Goal: Task Accomplishment & Management: Complete application form

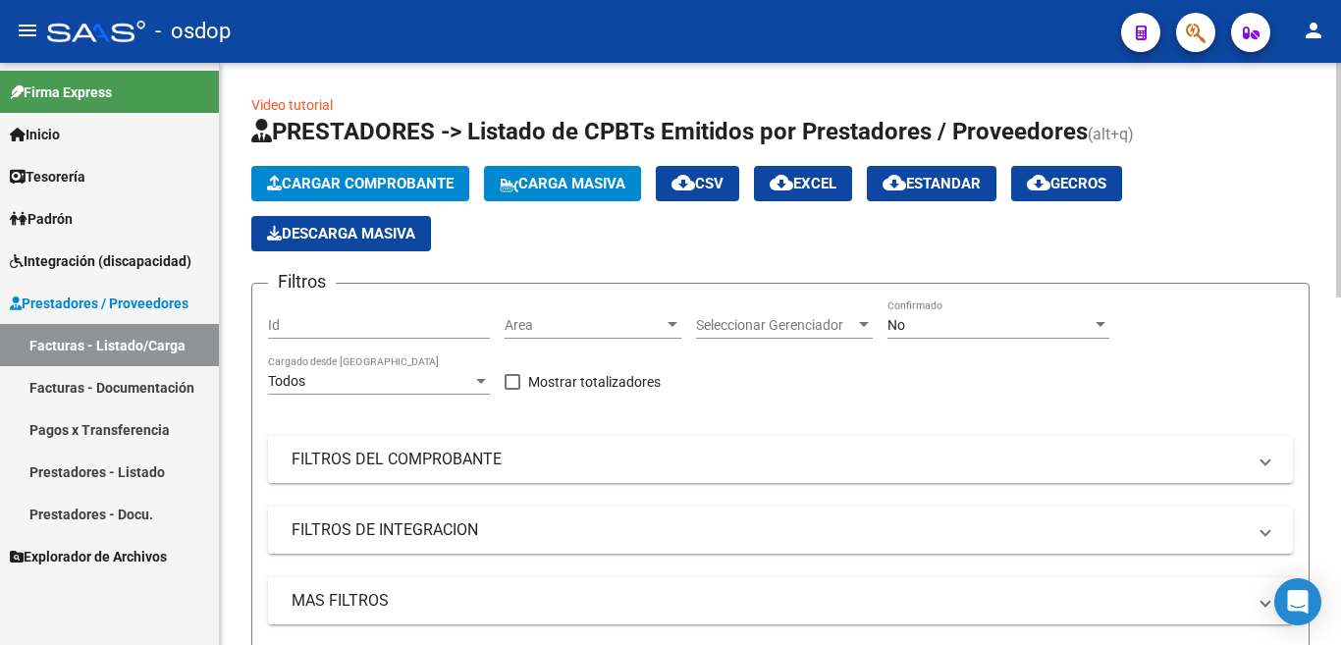
click at [448, 178] on span "Cargar Comprobante" at bounding box center [360, 184] width 187 height 18
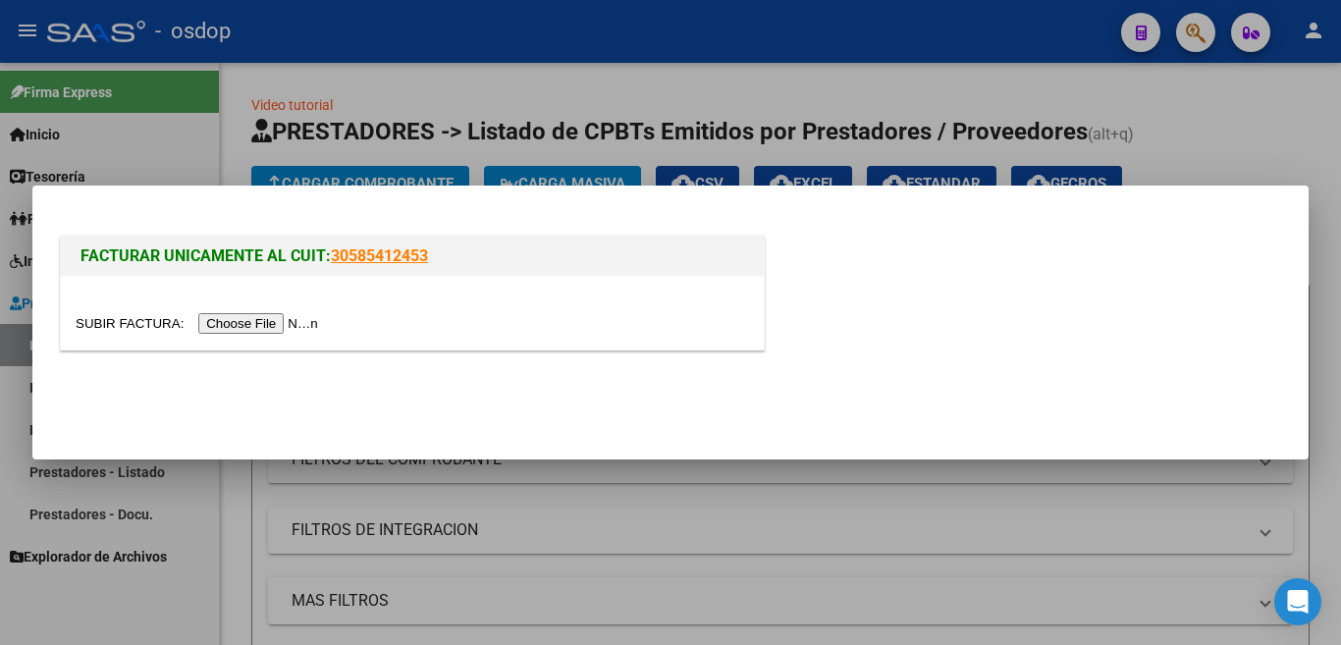
click at [311, 320] on input "file" at bounding box center [200, 323] width 248 height 21
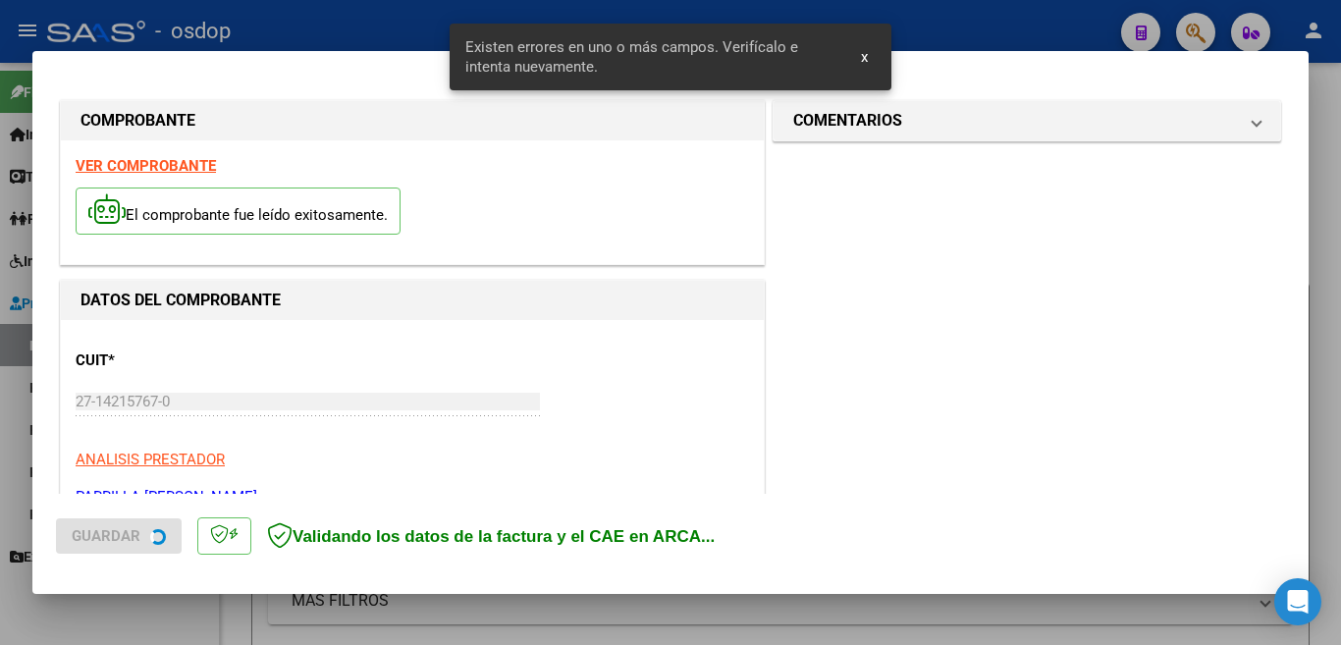
scroll to position [437, 0]
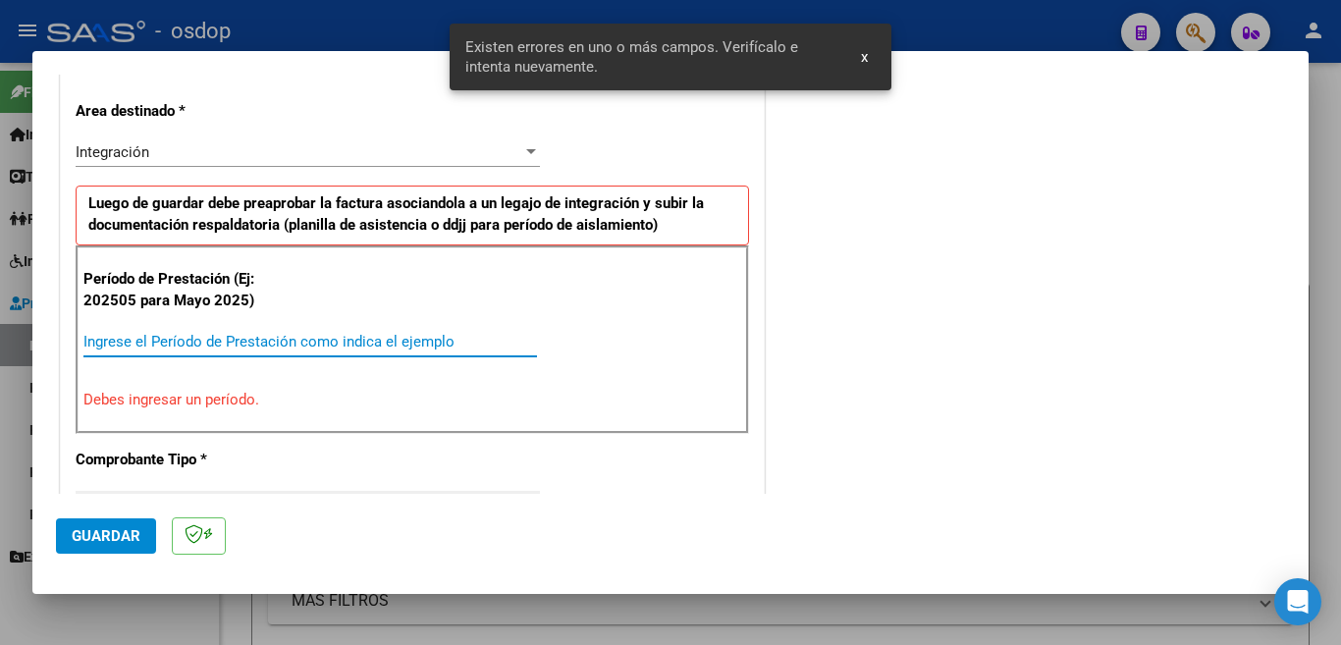
click at [406, 346] on input "Ingrese el Período de Prestación como indica el ejemplo" at bounding box center [310, 342] width 454 height 18
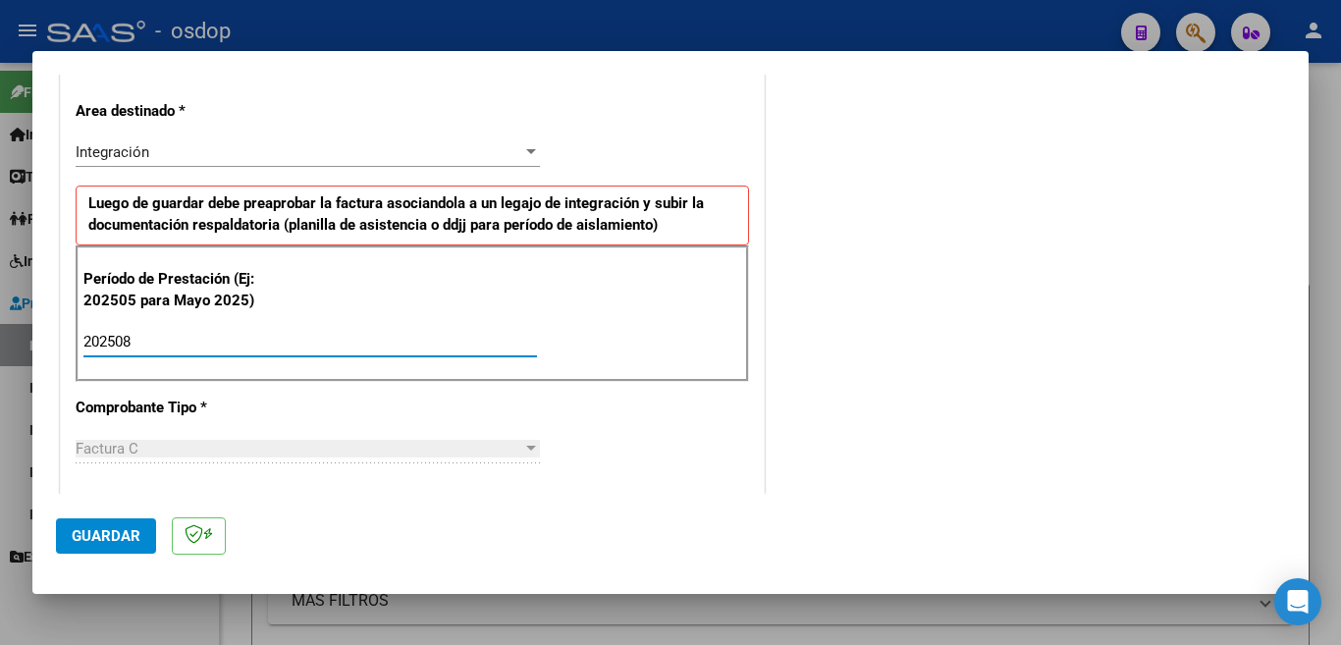
type input "202508"
click at [130, 526] on button "Guardar" at bounding box center [106, 535] width 100 height 35
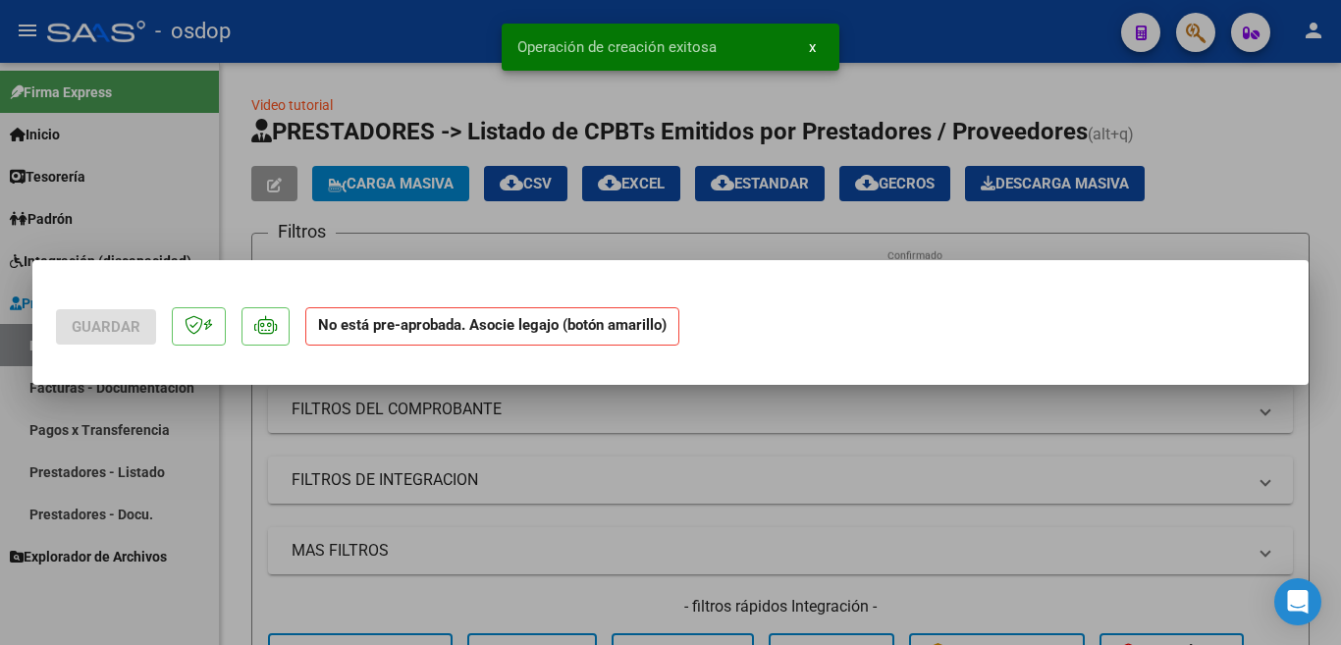
scroll to position [0, 0]
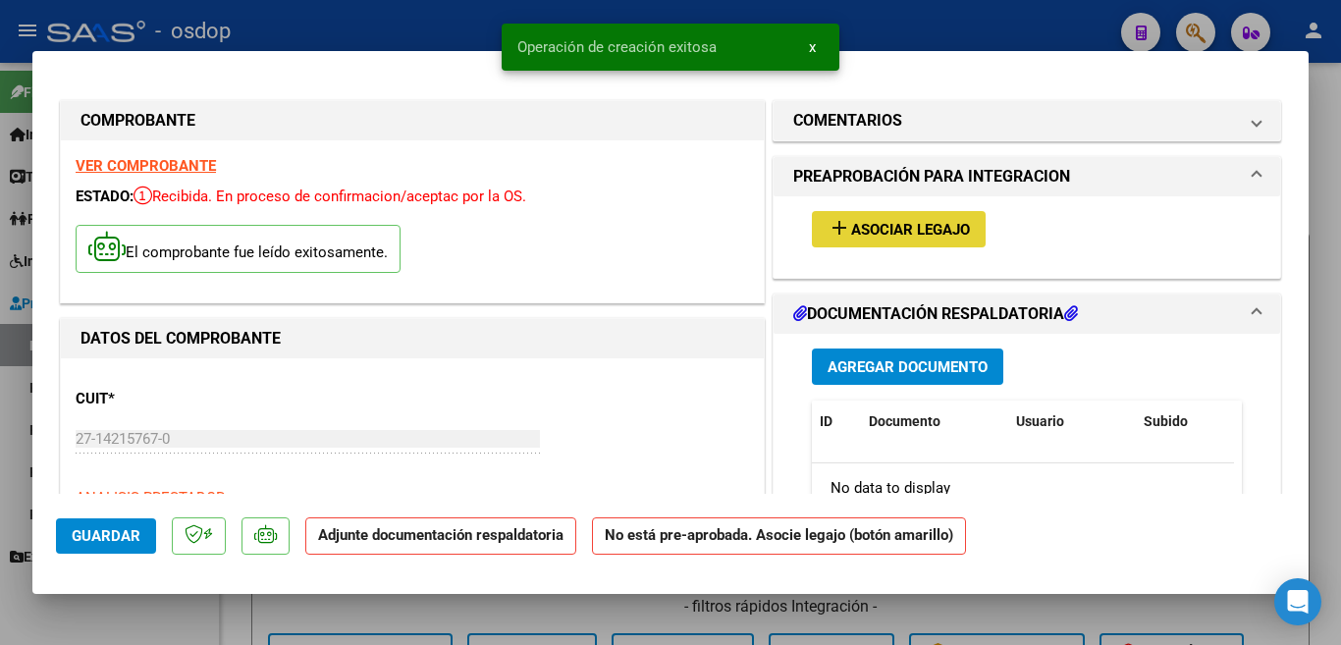
click at [851, 235] on span "Asociar Legajo" at bounding box center [910, 230] width 119 height 18
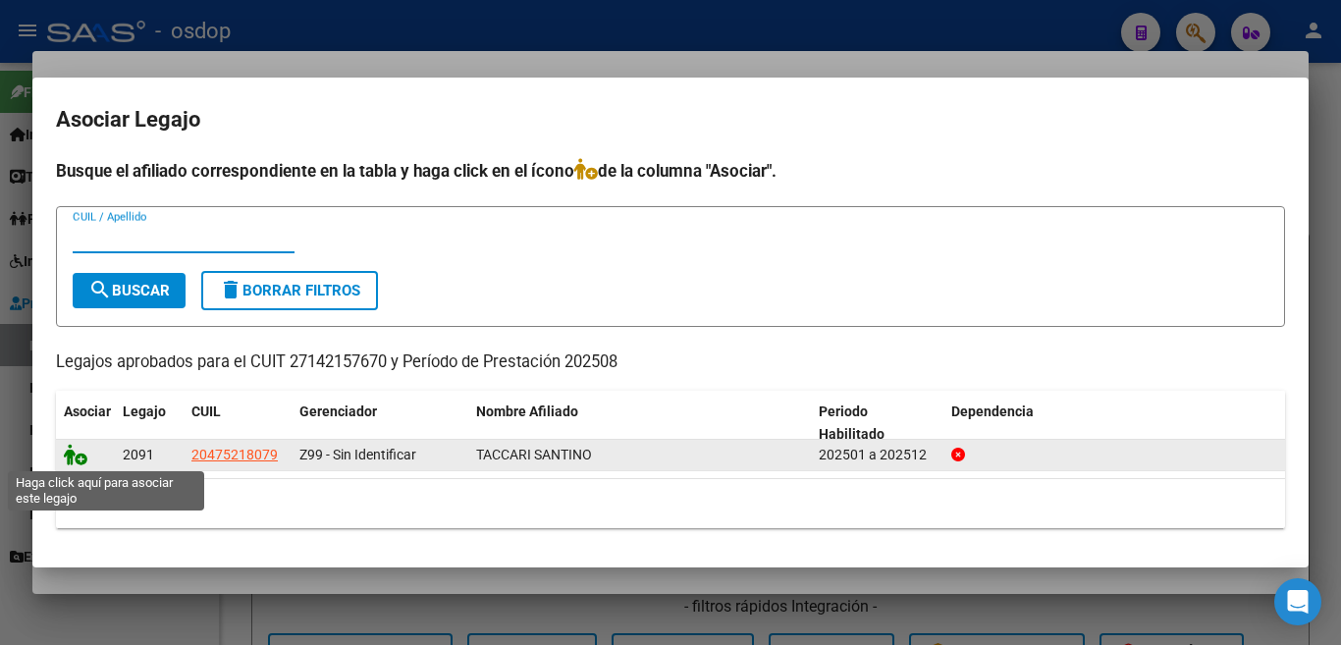
click at [74, 463] on icon at bounding box center [76, 455] width 24 height 22
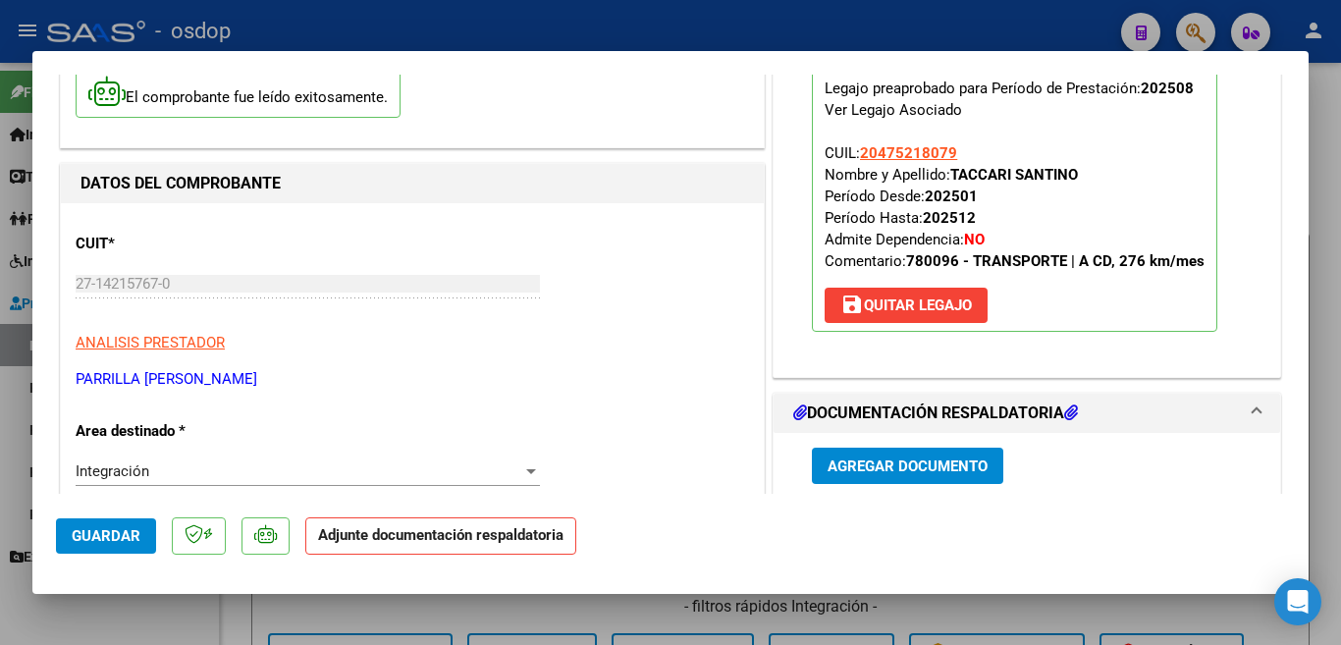
scroll to position [196, 0]
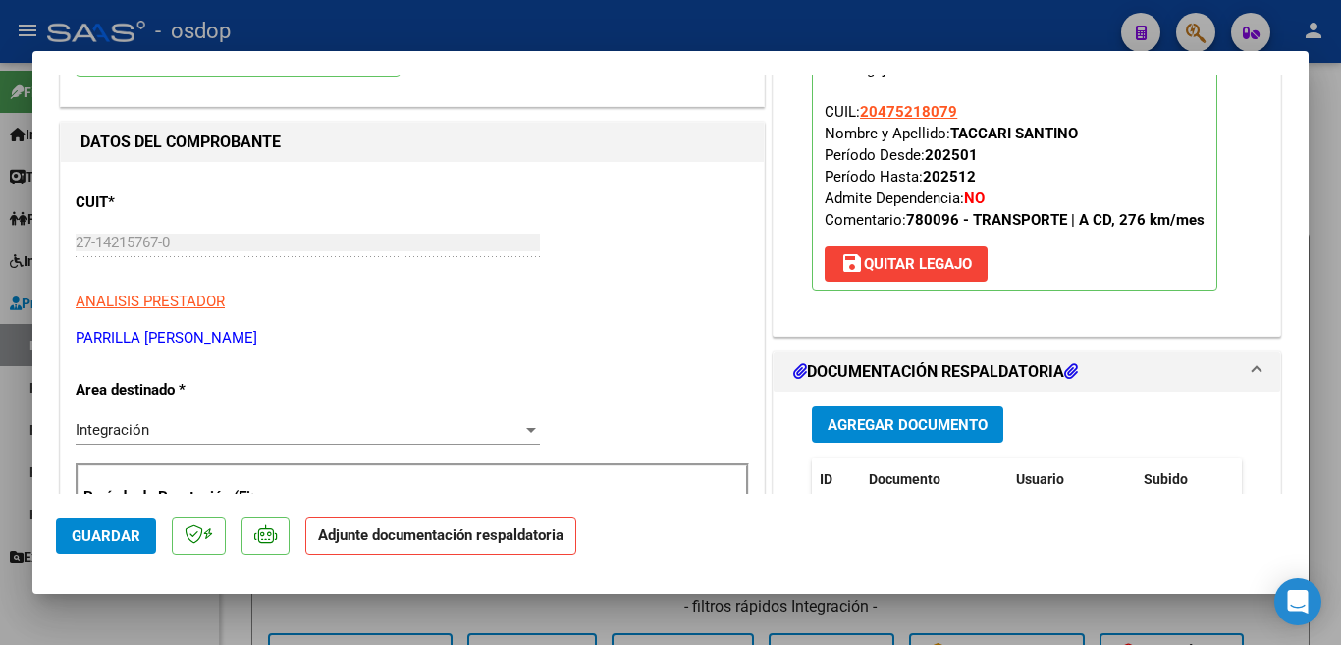
click at [853, 427] on span "Agregar Documento" at bounding box center [908, 425] width 160 height 18
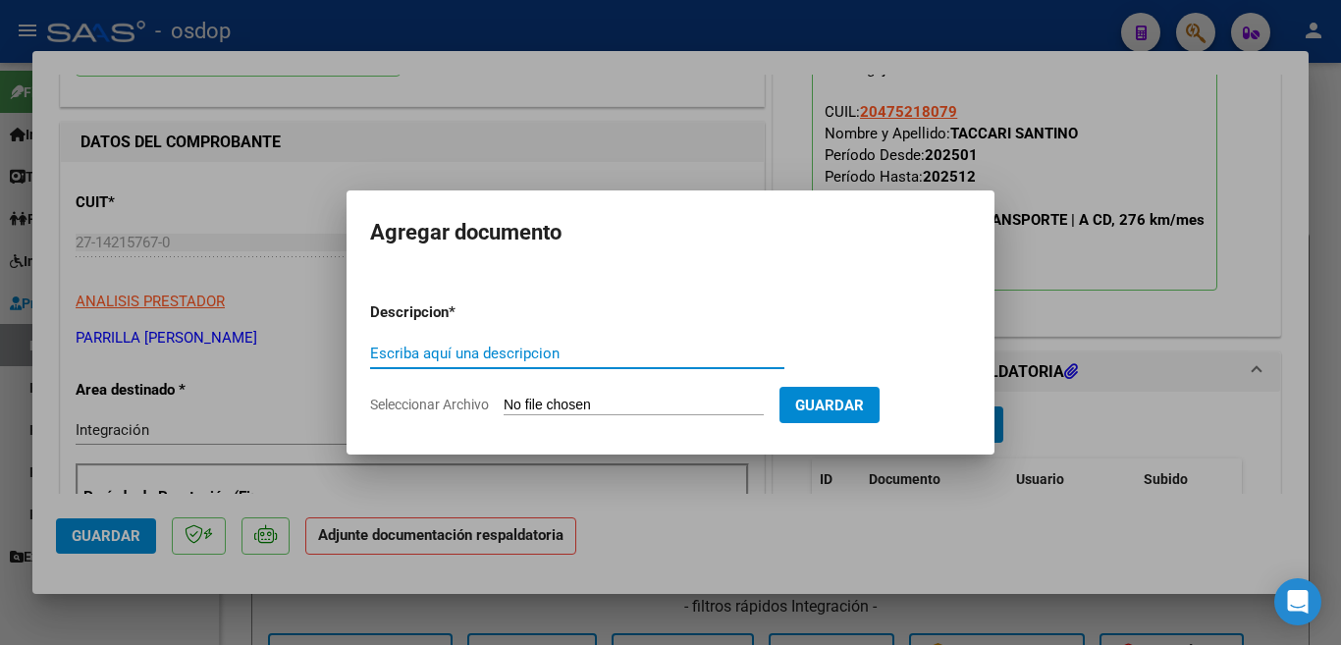
click at [604, 351] on input "Escriba aquí una descripcion" at bounding box center [577, 354] width 414 height 18
type input "planilla"
click at [573, 405] on input "Seleccionar Archivo" at bounding box center [634, 406] width 260 height 19
type input "C:\fakepath\PLANILLA DE ASISTENCIA.pdf"
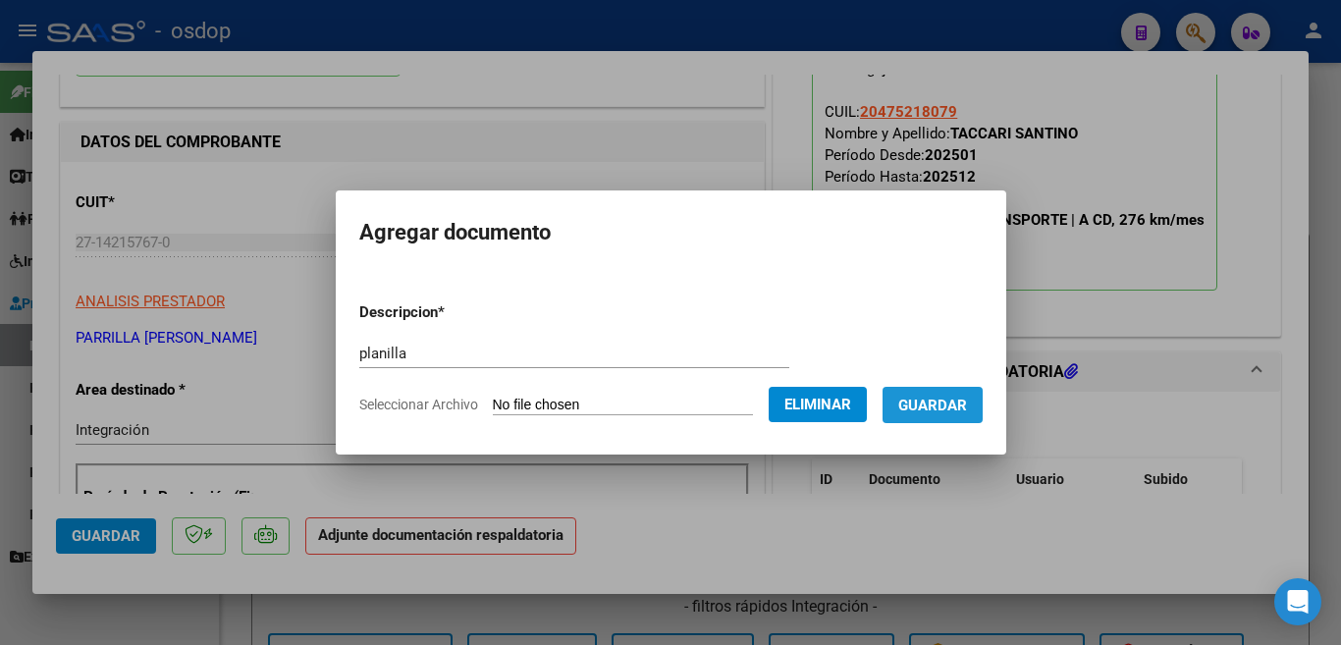
click at [948, 408] on span "Guardar" at bounding box center [933, 406] width 69 height 18
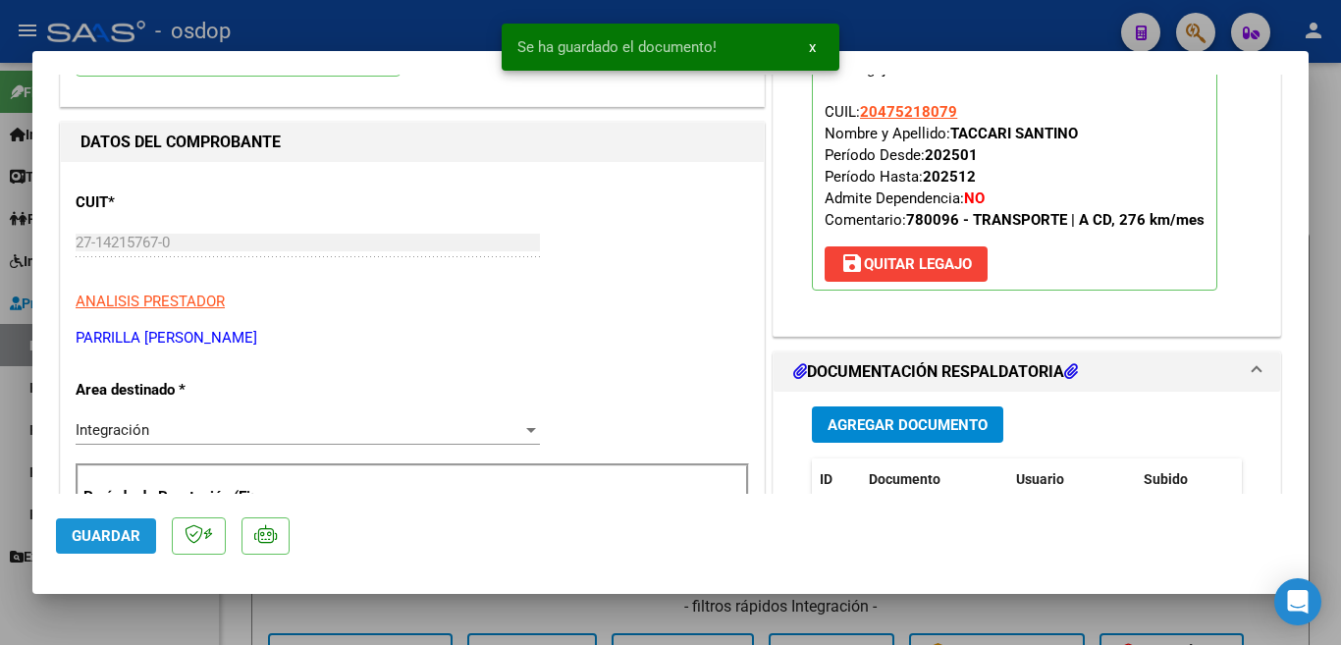
click at [76, 530] on span "Guardar" at bounding box center [106, 536] width 69 height 18
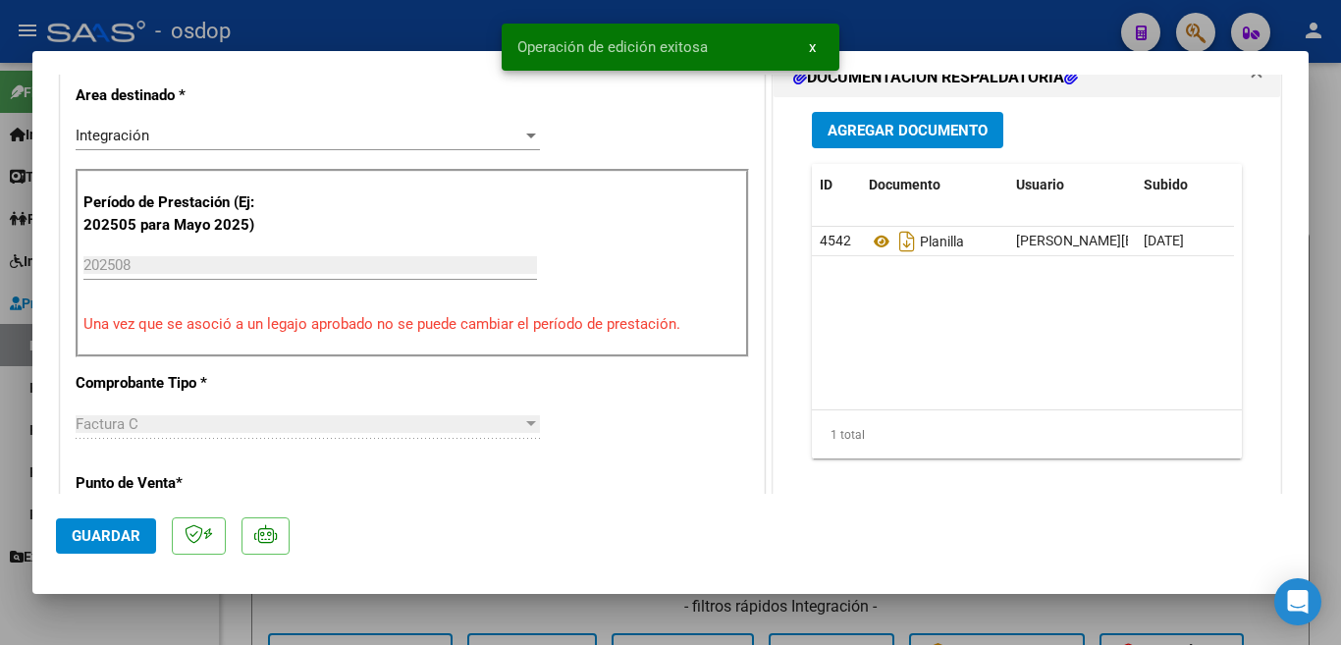
click at [106, 537] on span "Guardar" at bounding box center [106, 536] width 69 height 18
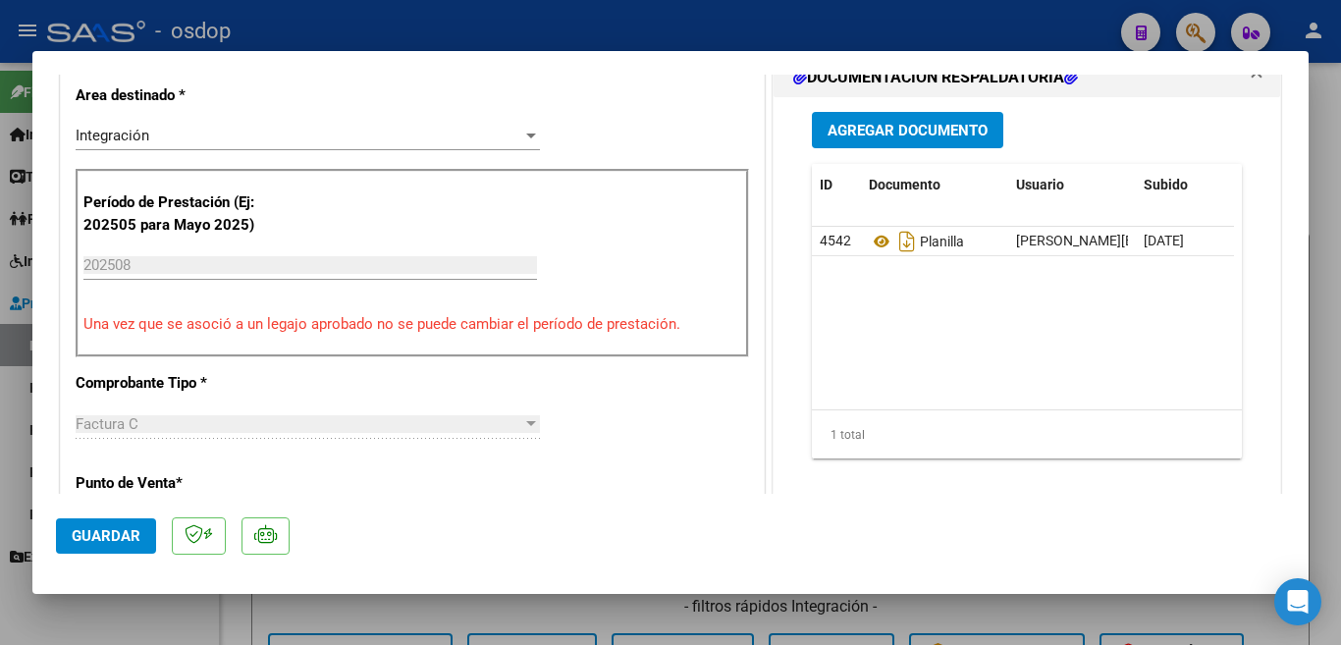
scroll to position [589, 0]
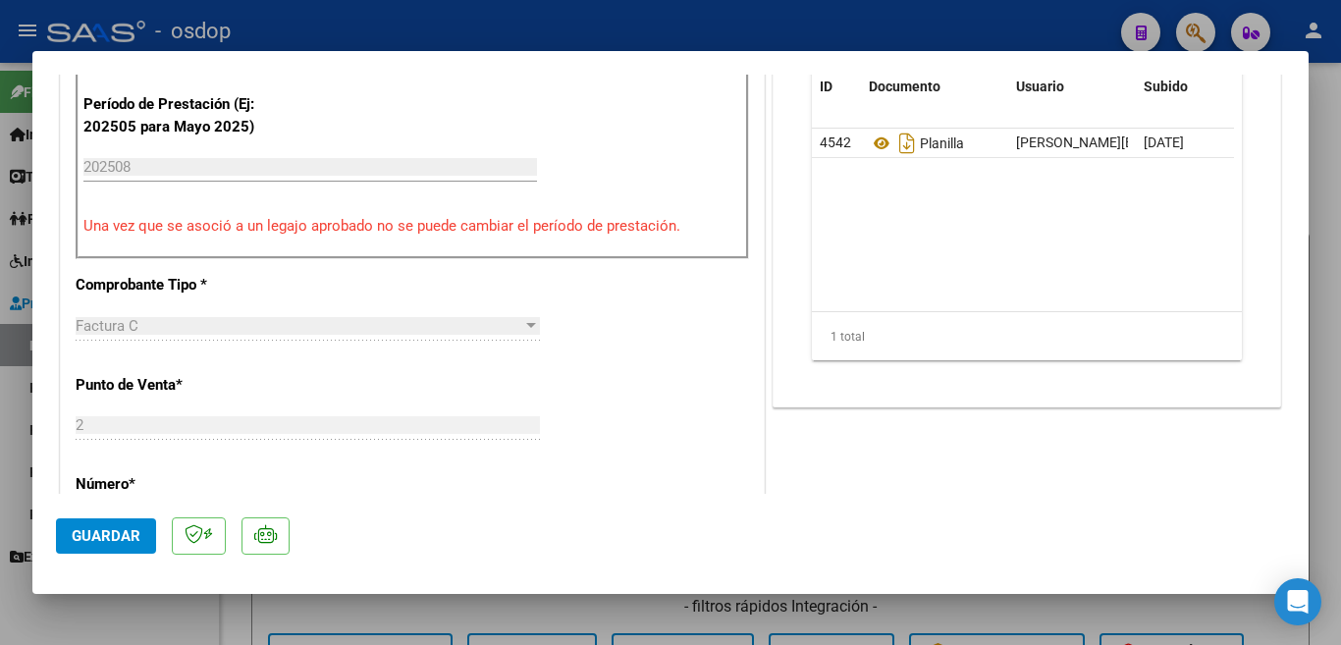
click at [0, 455] on div at bounding box center [670, 322] width 1341 height 645
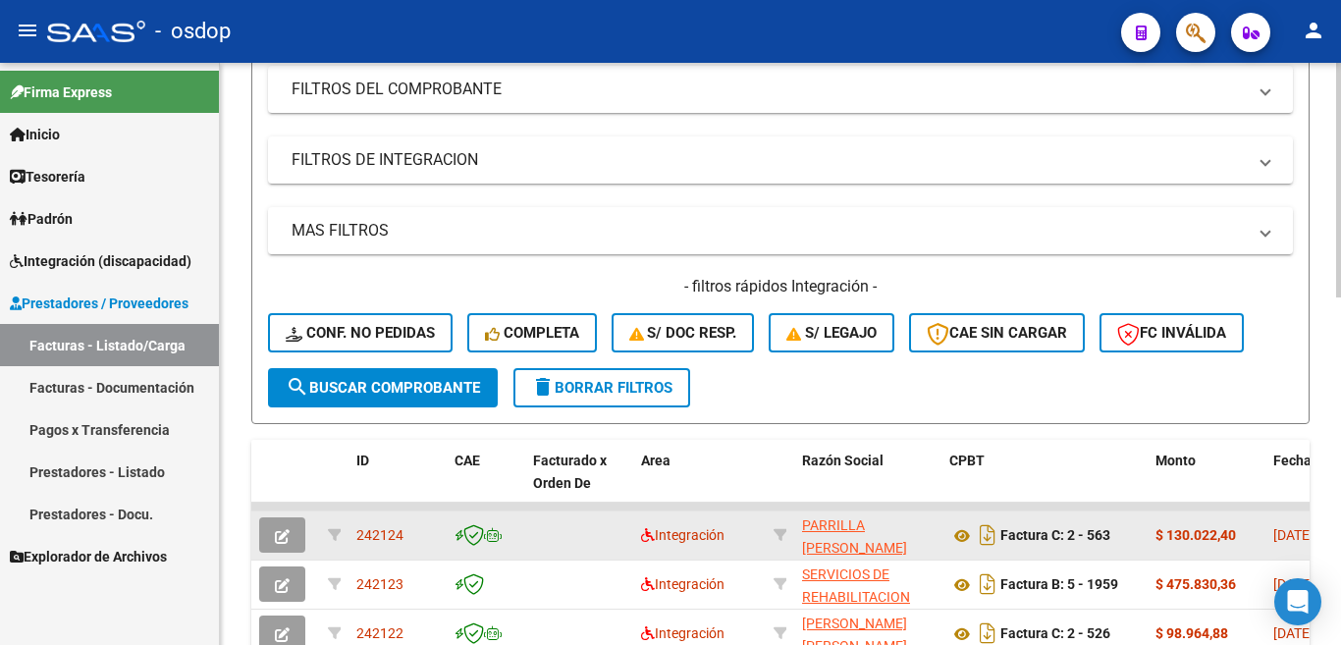
scroll to position [393, 0]
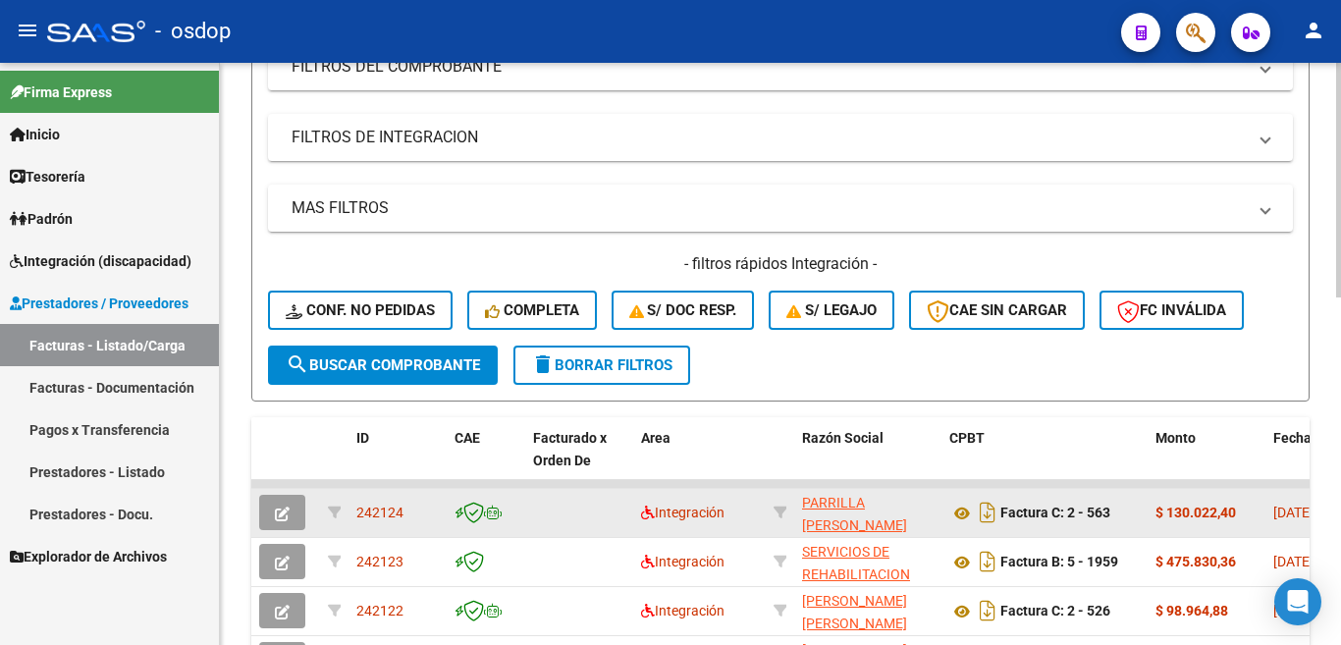
click at [378, 507] on span "242124" at bounding box center [379, 513] width 47 height 16
copy span "242124"
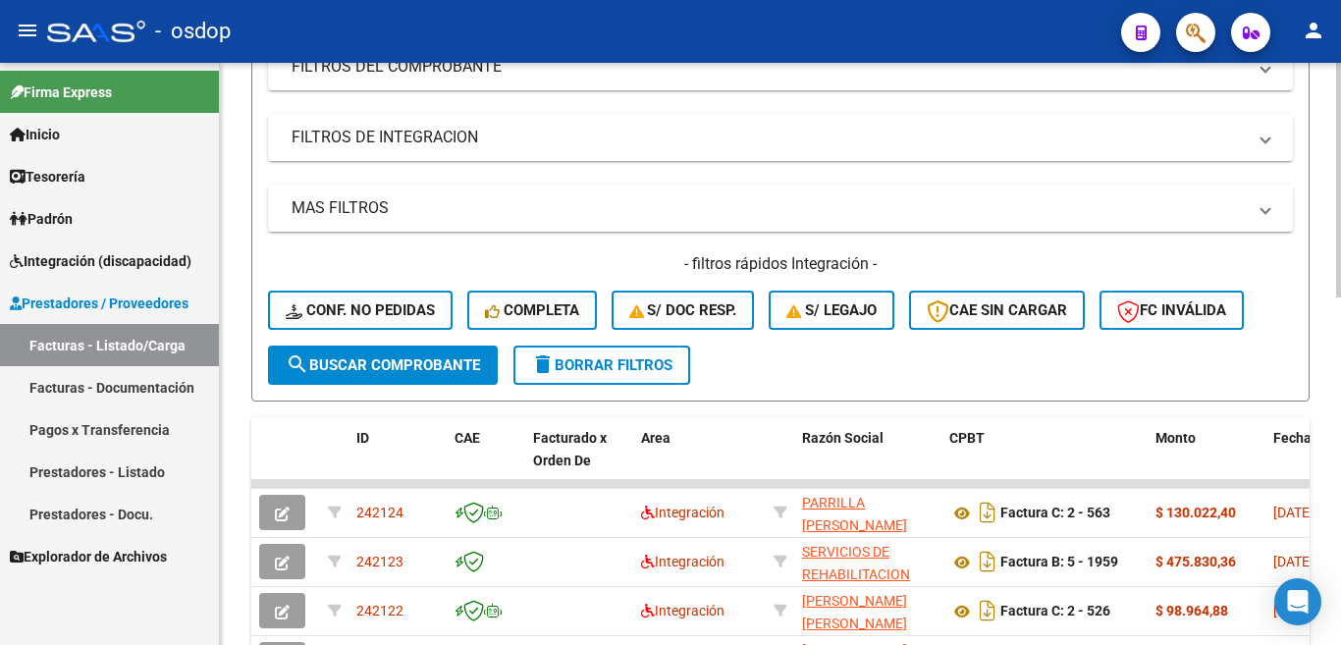
scroll to position [0, 0]
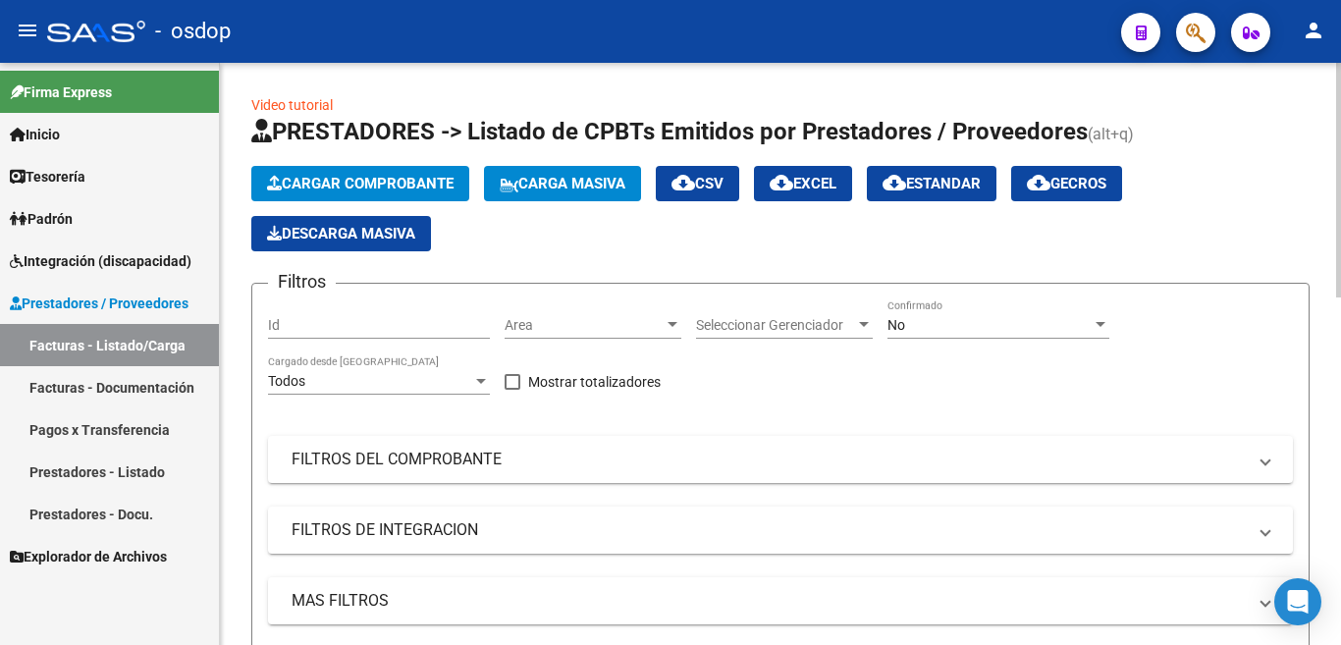
click at [336, 189] on span "Cargar Comprobante" at bounding box center [360, 184] width 187 height 18
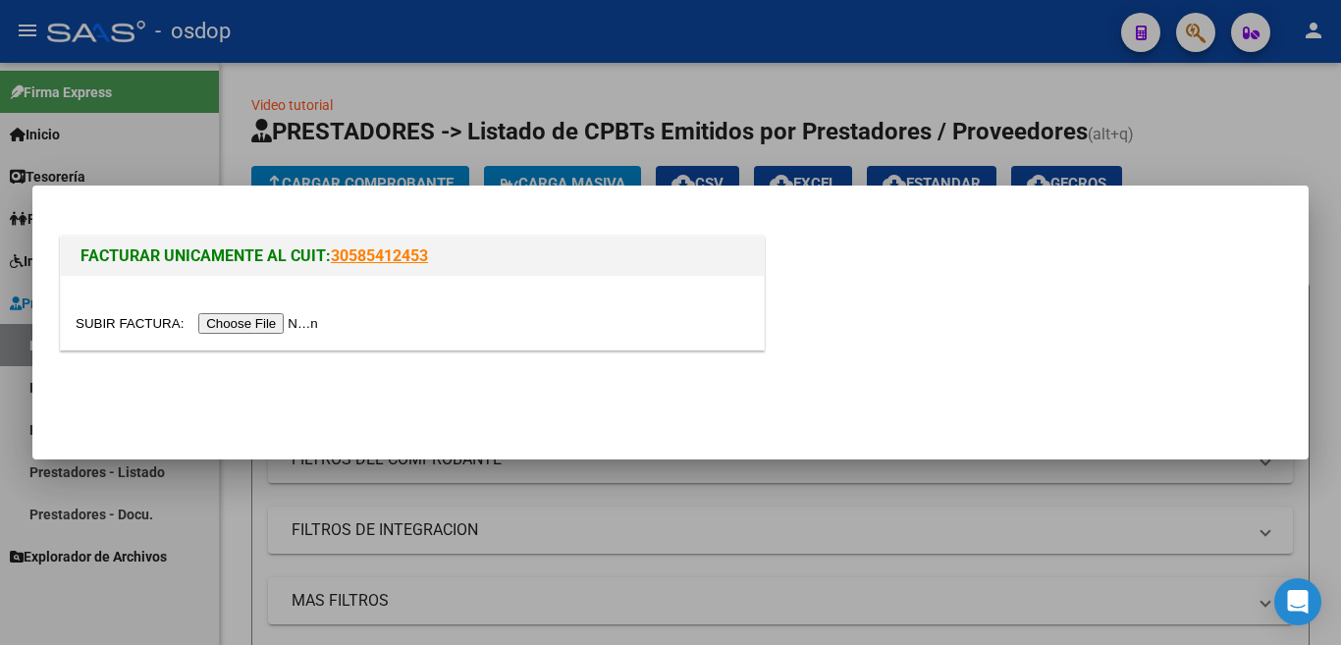
click at [304, 325] on input "file" at bounding box center [200, 323] width 248 height 21
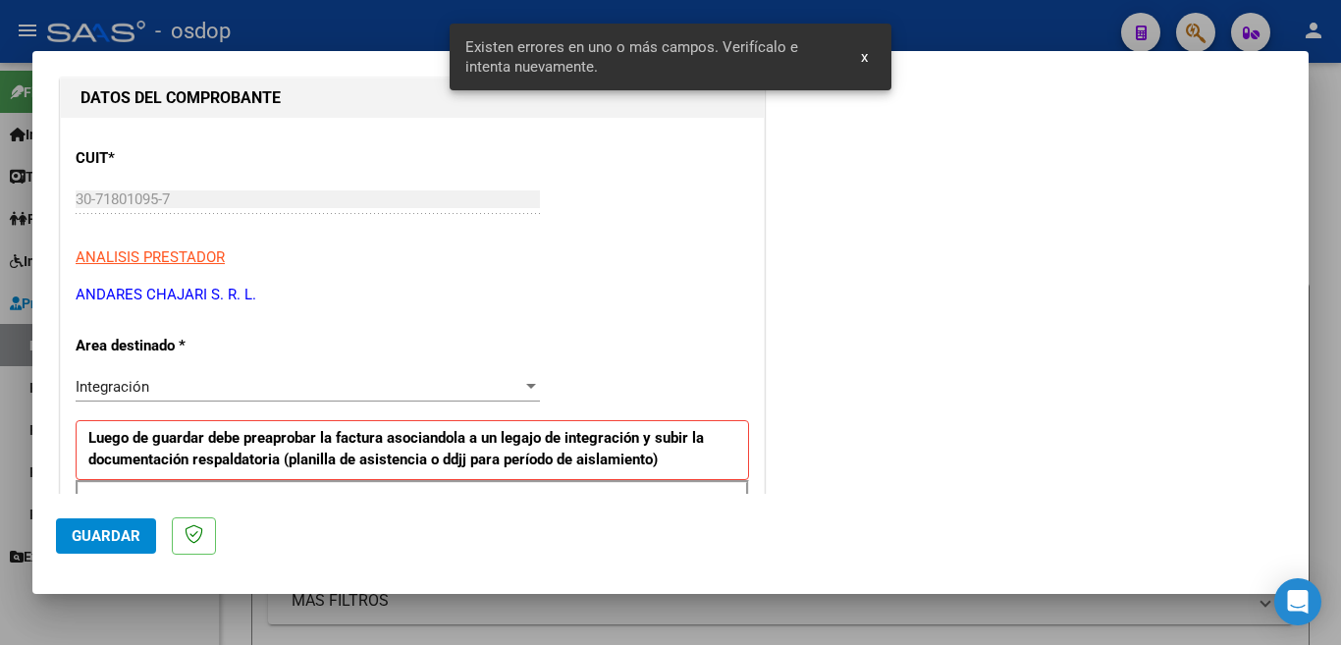
scroll to position [295, 0]
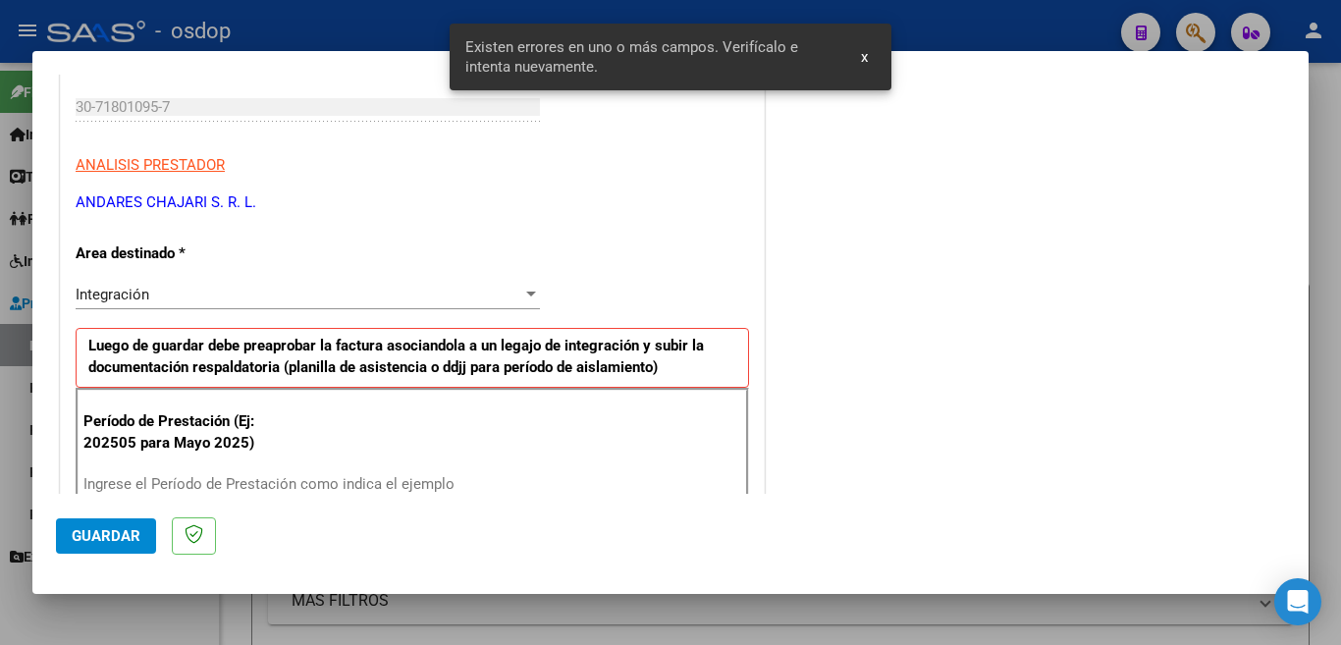
click at [165, 297] on div "Integración" at bounding box center [299, 295] width 447 height 18
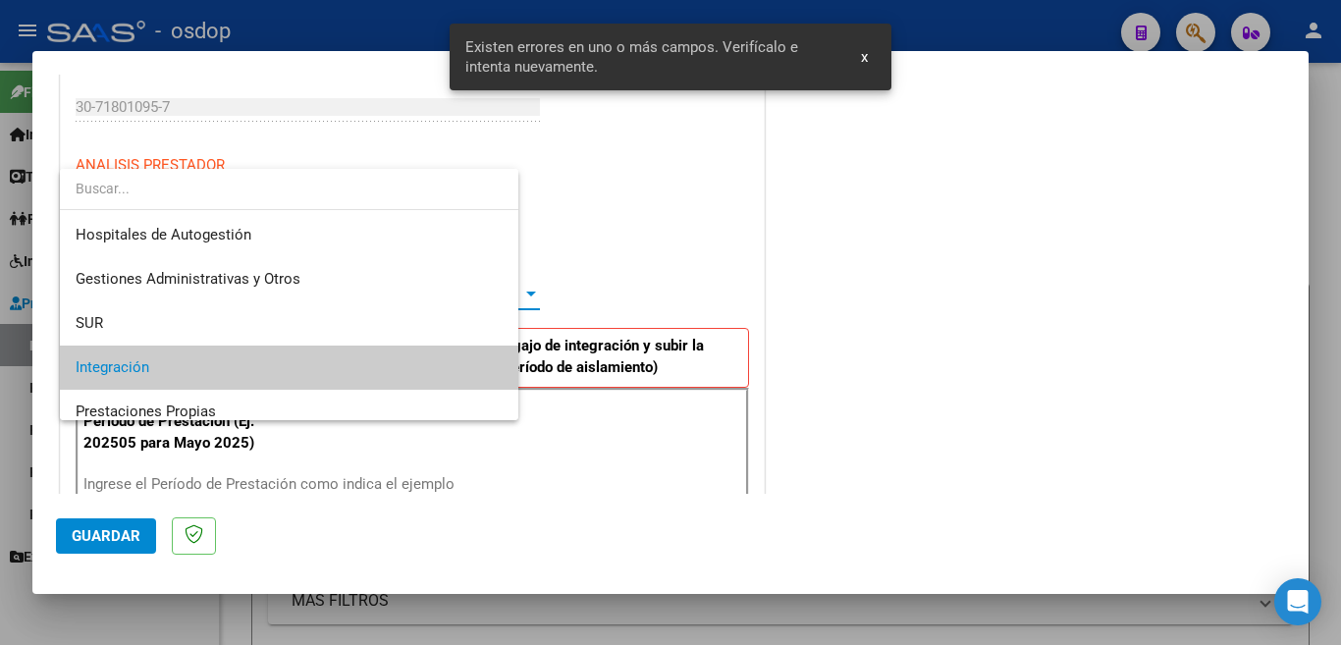
scroll to position [73, 0]
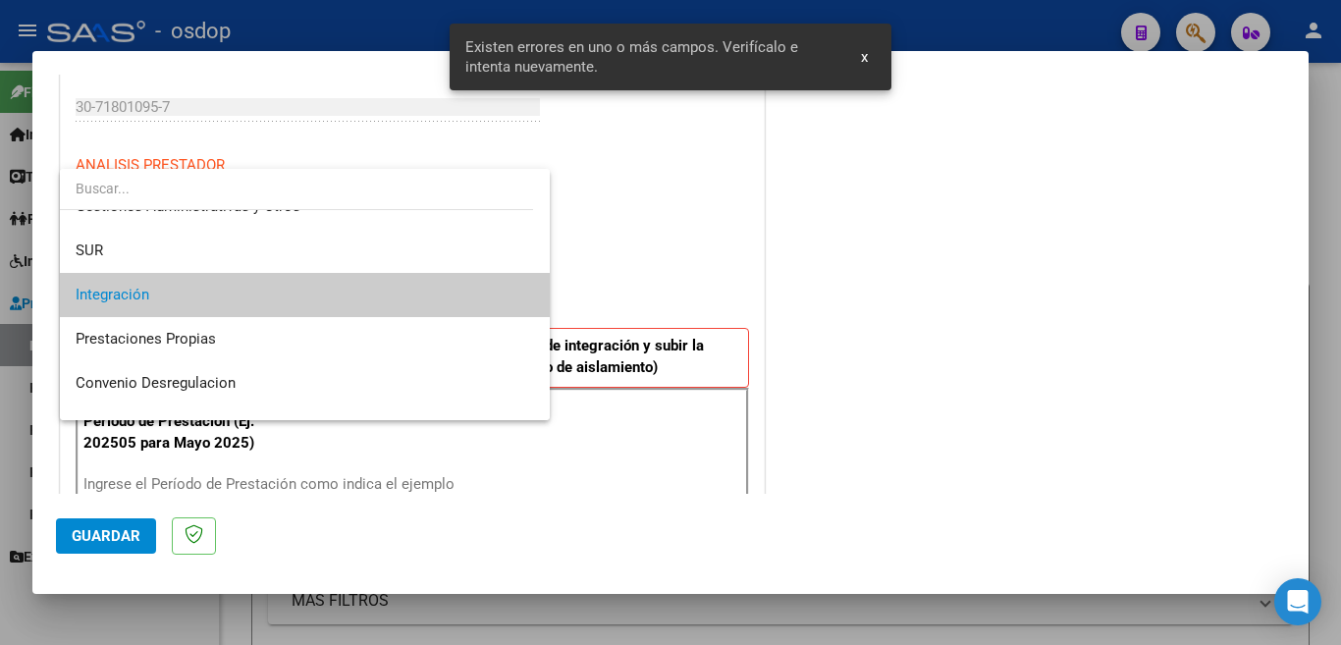
click at [205, 285] on span "Integración" at bounding box center [305, 295] width 459 height 44
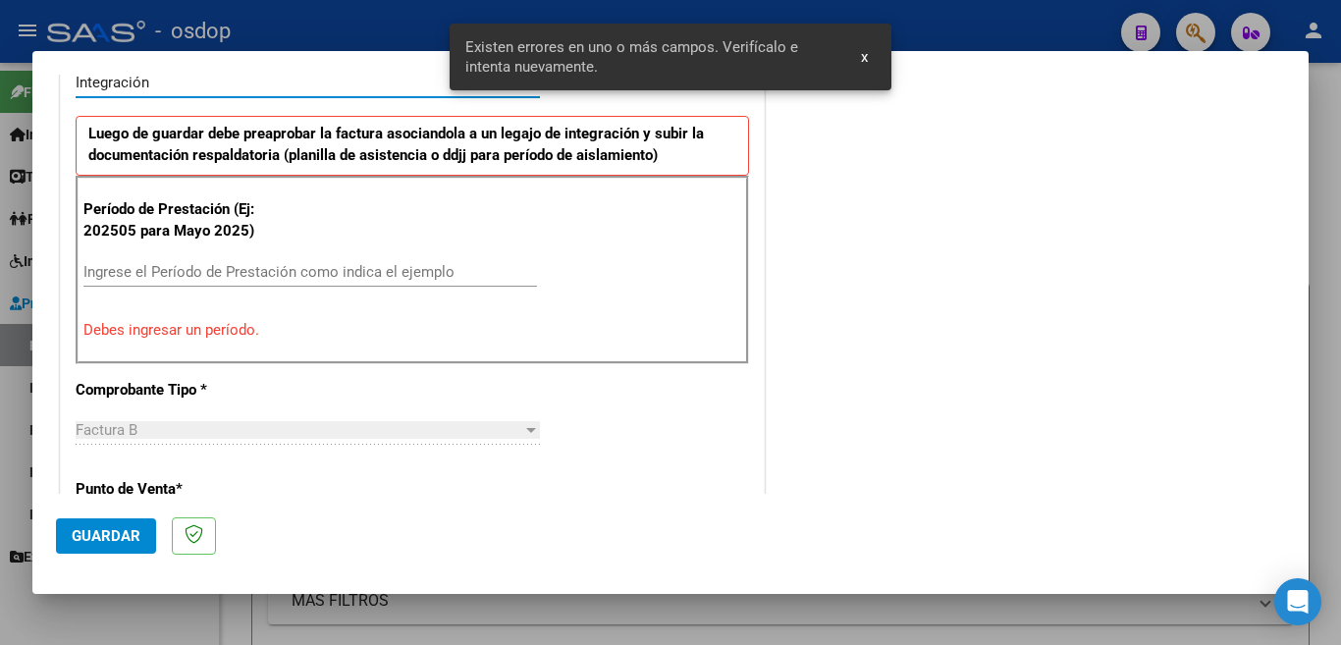
scroll to position [589, 0]
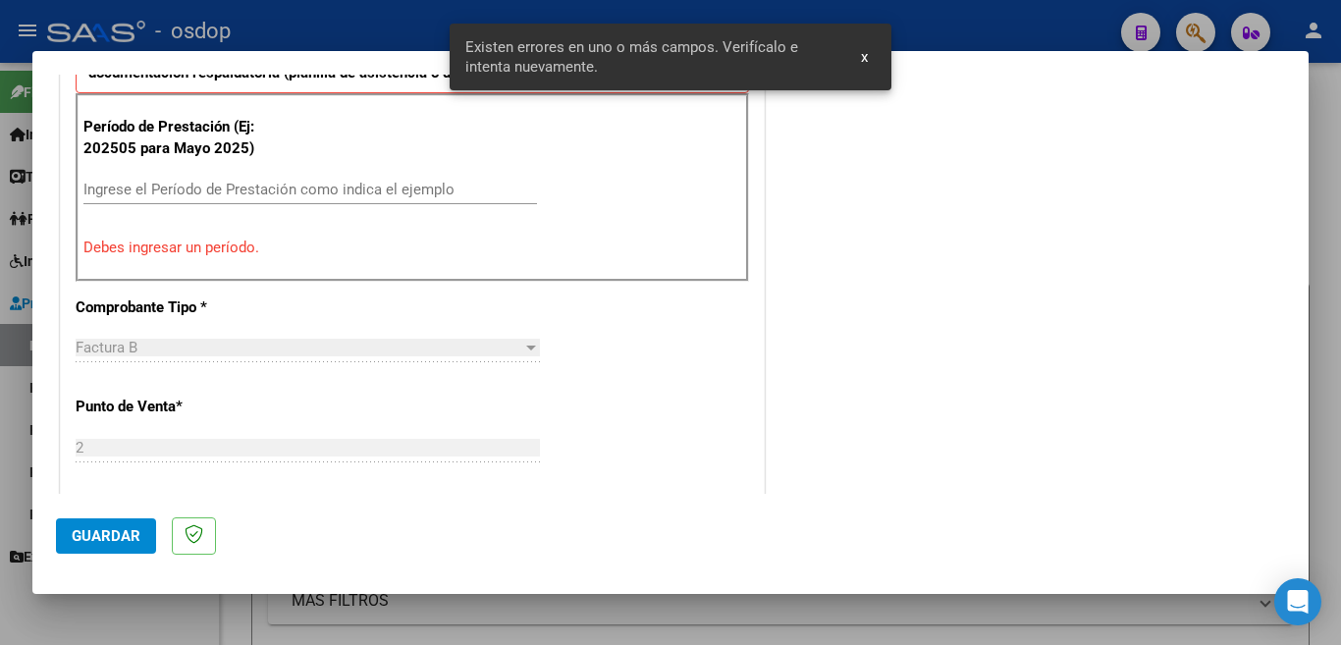
click at [217, 192] on input "Ingrese el Período de Prestación como indica el ejemplo" at bounding box center [310, 190] width 454 height 18
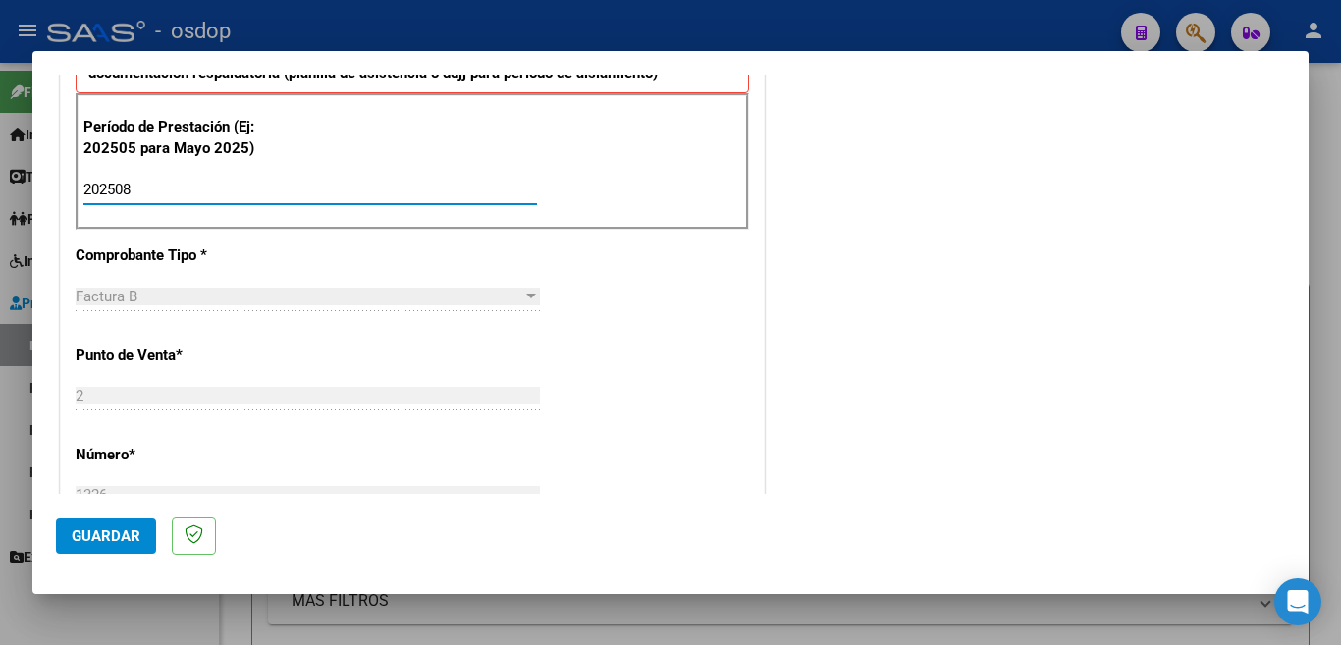
type input "202508"
click at [105, 534] on span "Guardar" at bounding box center [106, 536] width 69 height 18
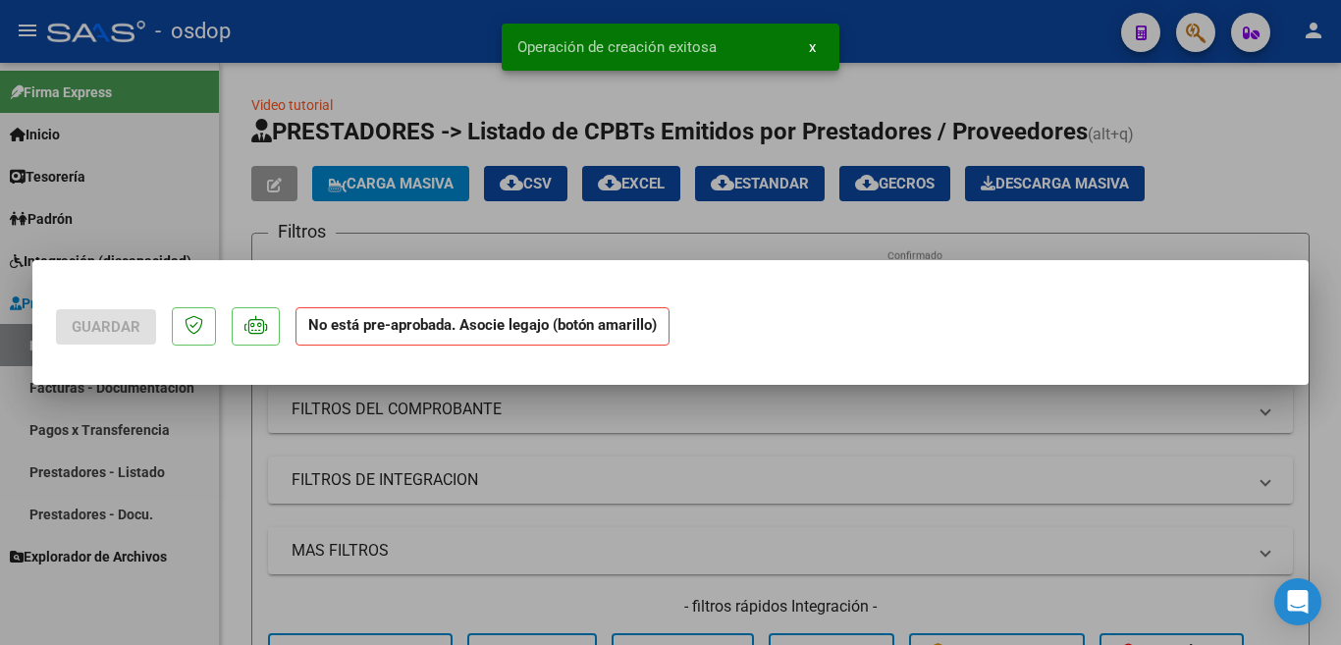
scroll to position [0, 0]
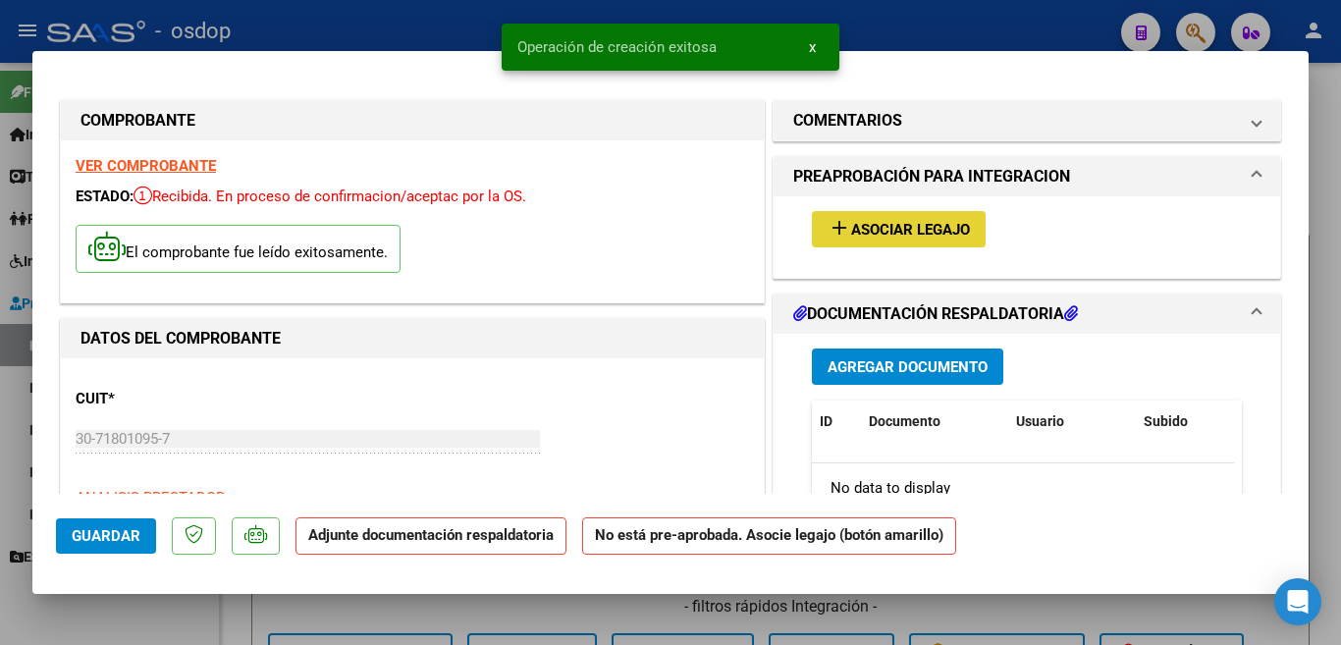
click at [931, 224] on span "Asociar Legajo" at bounding box center [910, 230] width 119 height 18
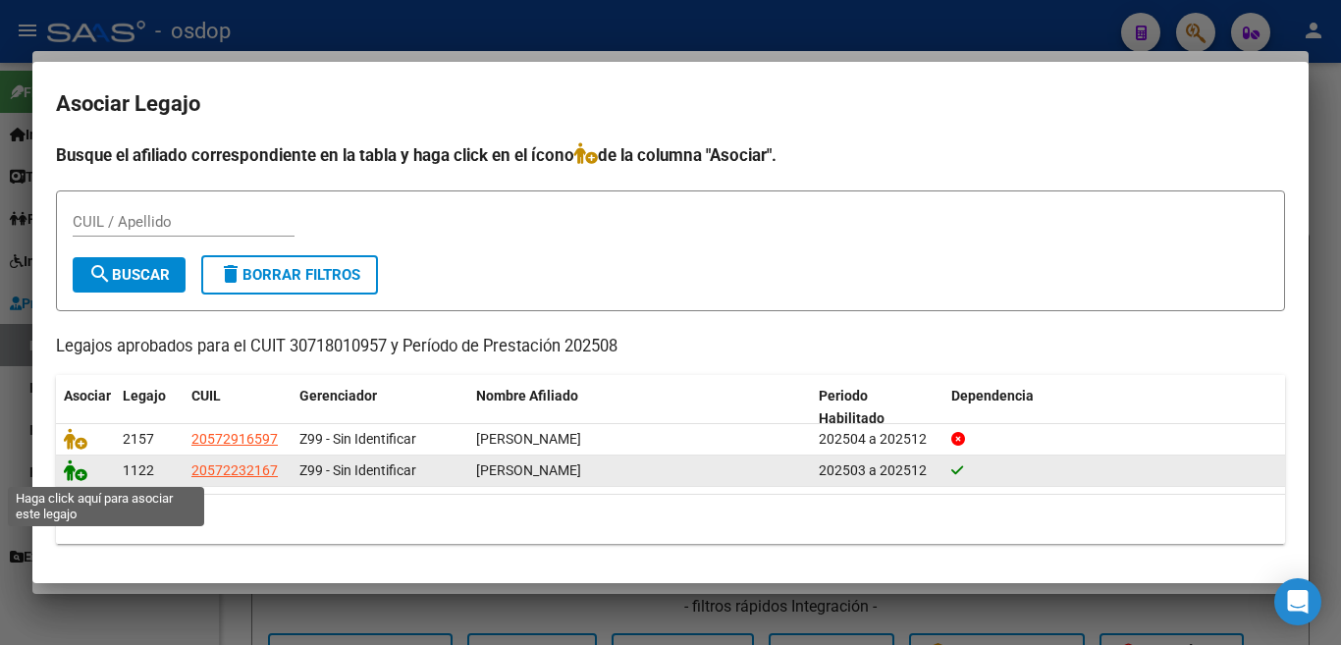
click at [78, 479] on icon at bounding box center [76, 471] width 24 height 22
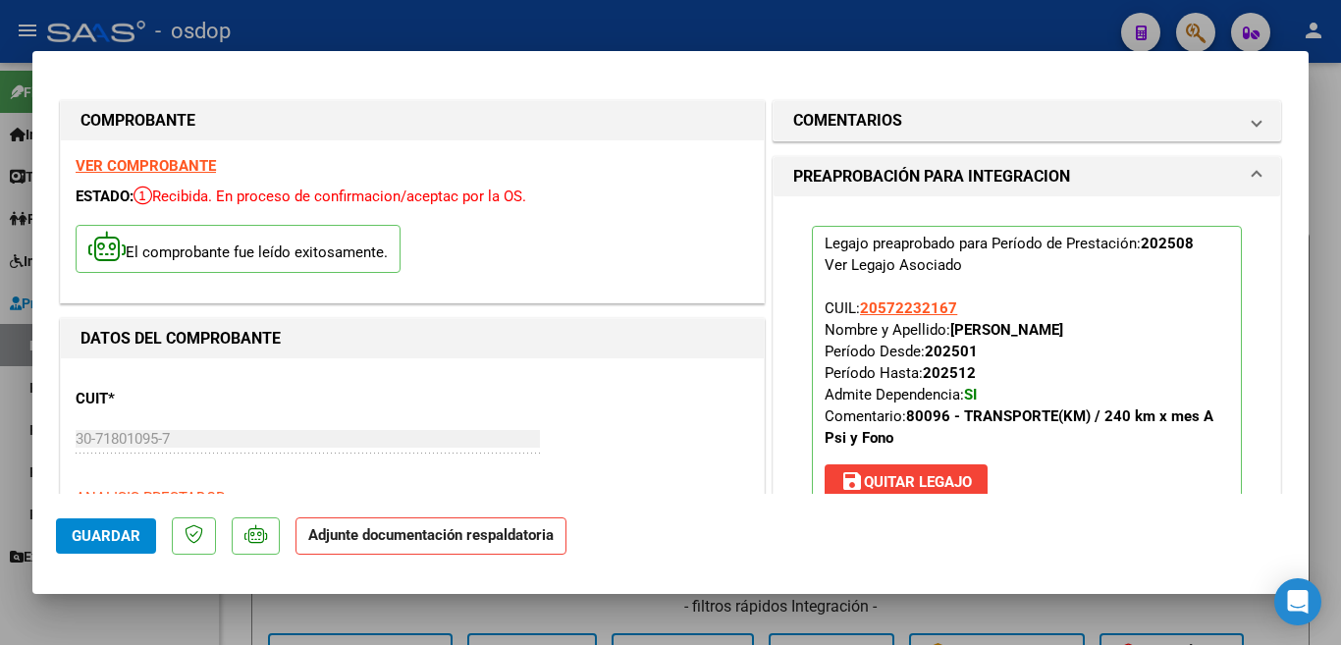
scroll to position [98, 0]
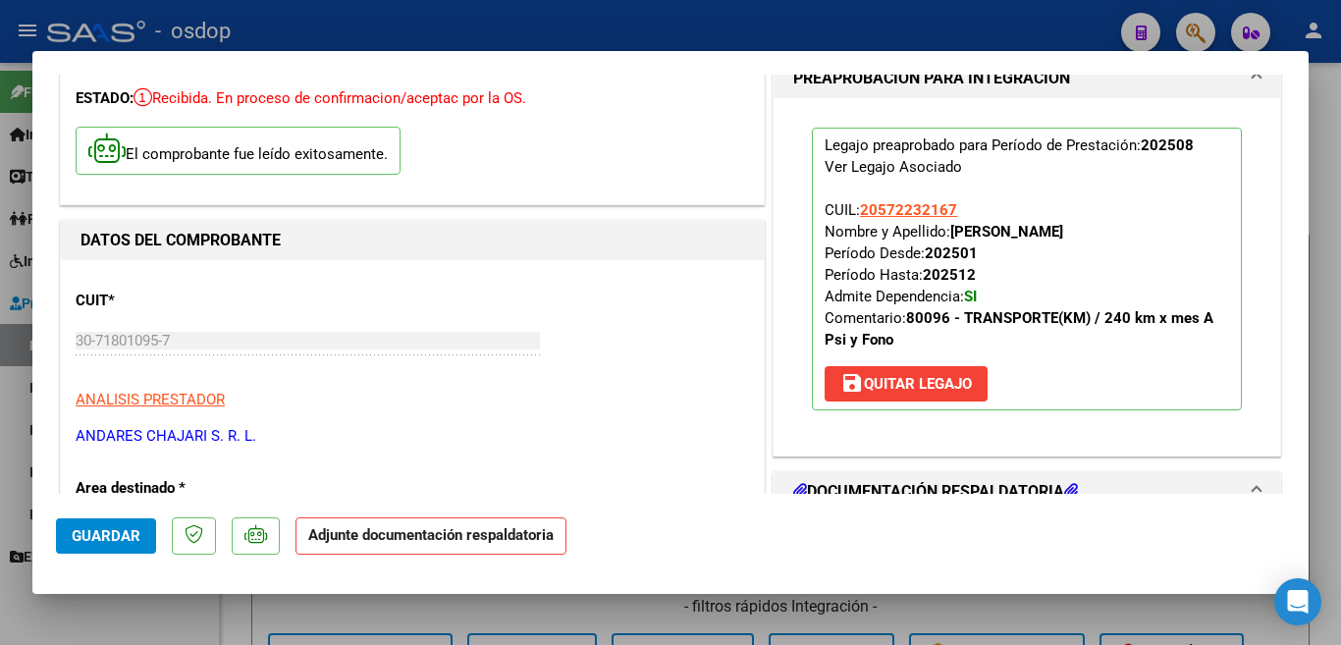
click at [0, 300] on div at bounding box center [670, 322] width 1341 height 645
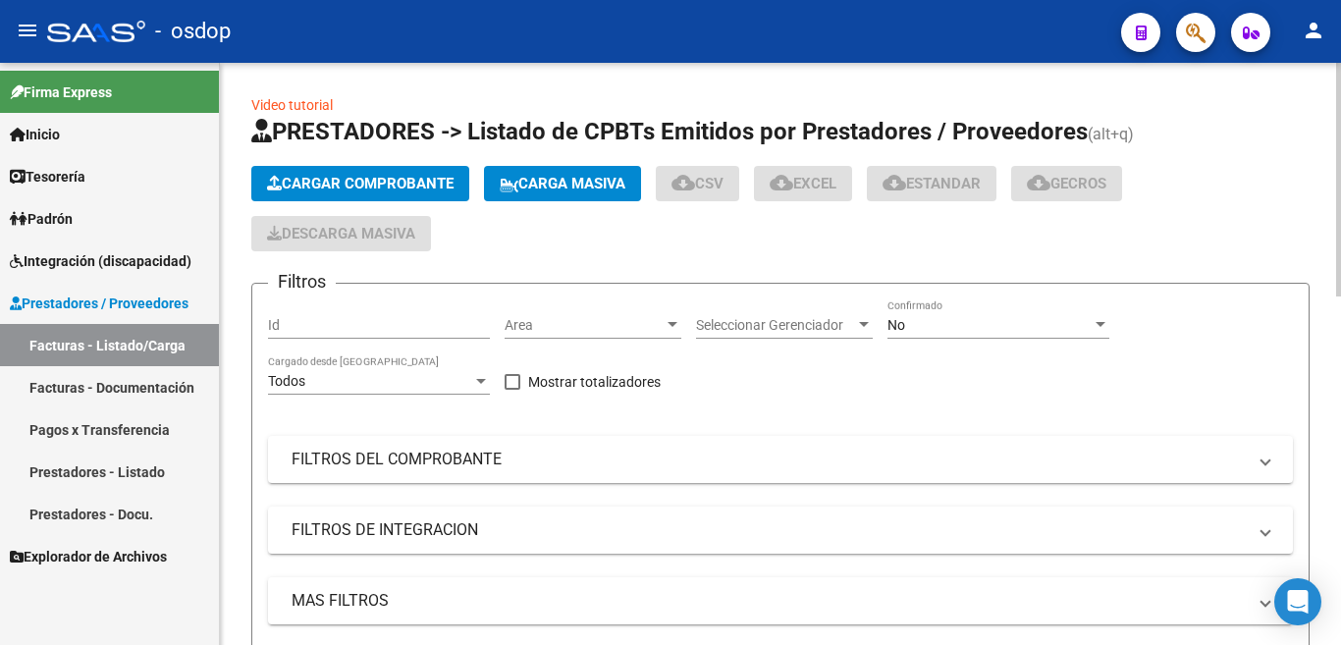
click at [377, 191] on span "Cargar Comprobante" at bounding box center [360, 184] width 187 height 18
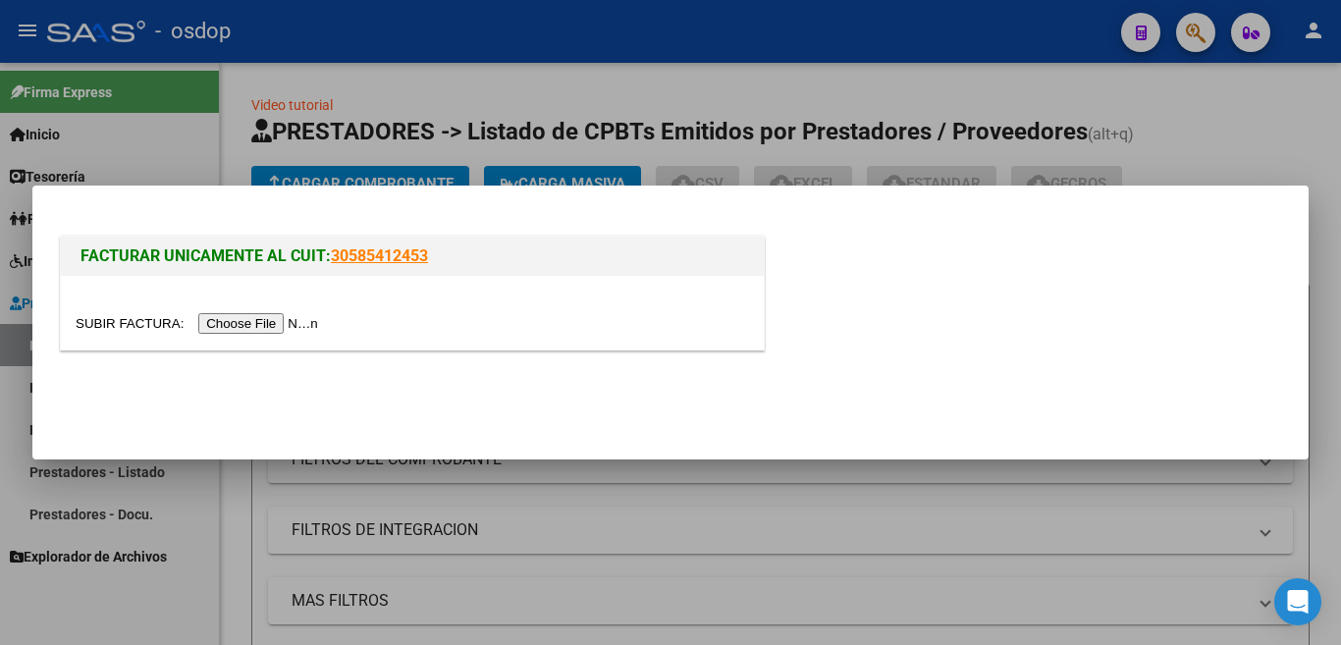
click at [288, 326] on input "file" at bounding box center [200, 323] width 248 height 21
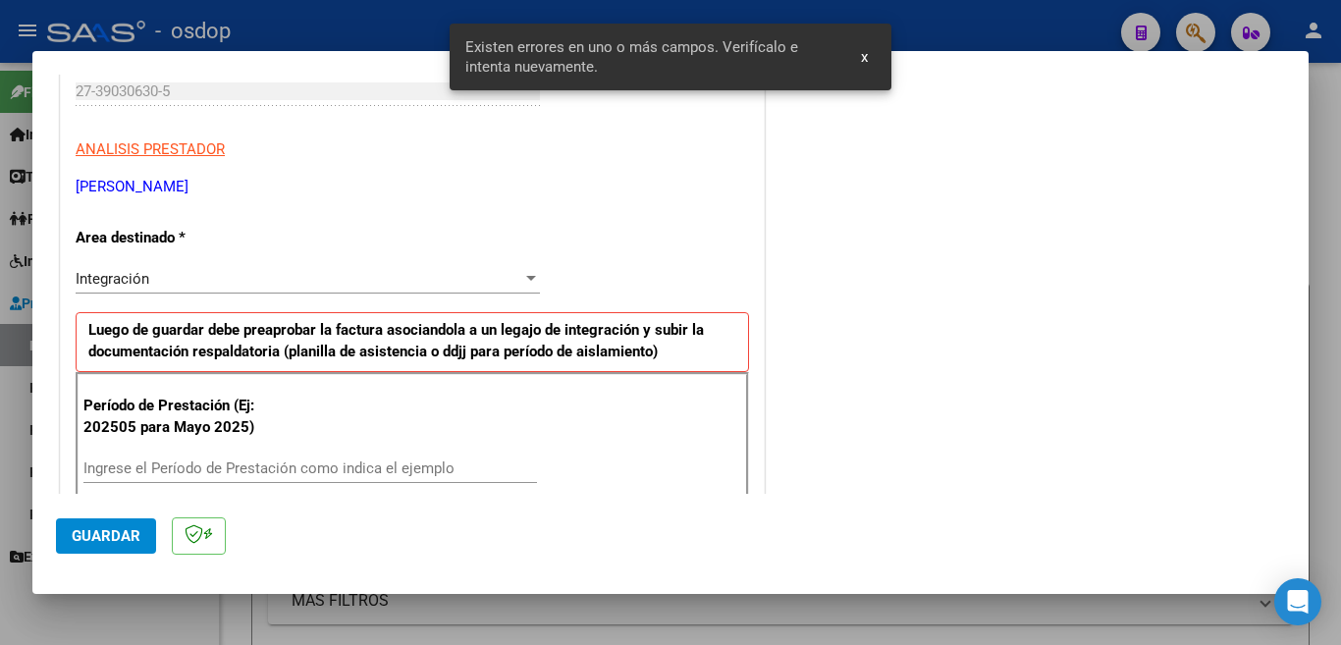
scroll to position [474, 0]
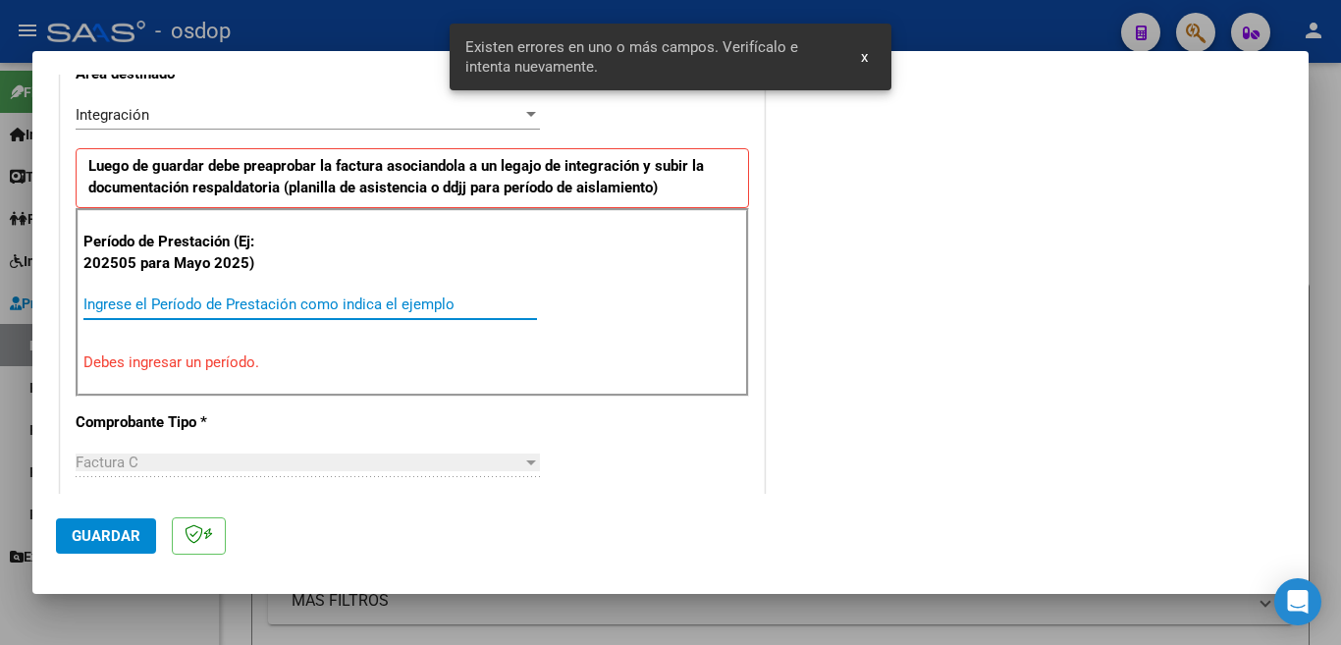
click at [252, 303] on input "Ingrese el Período de Prestación como indica el ejemplo" at bounding box center [310, 305] width 454 height 18
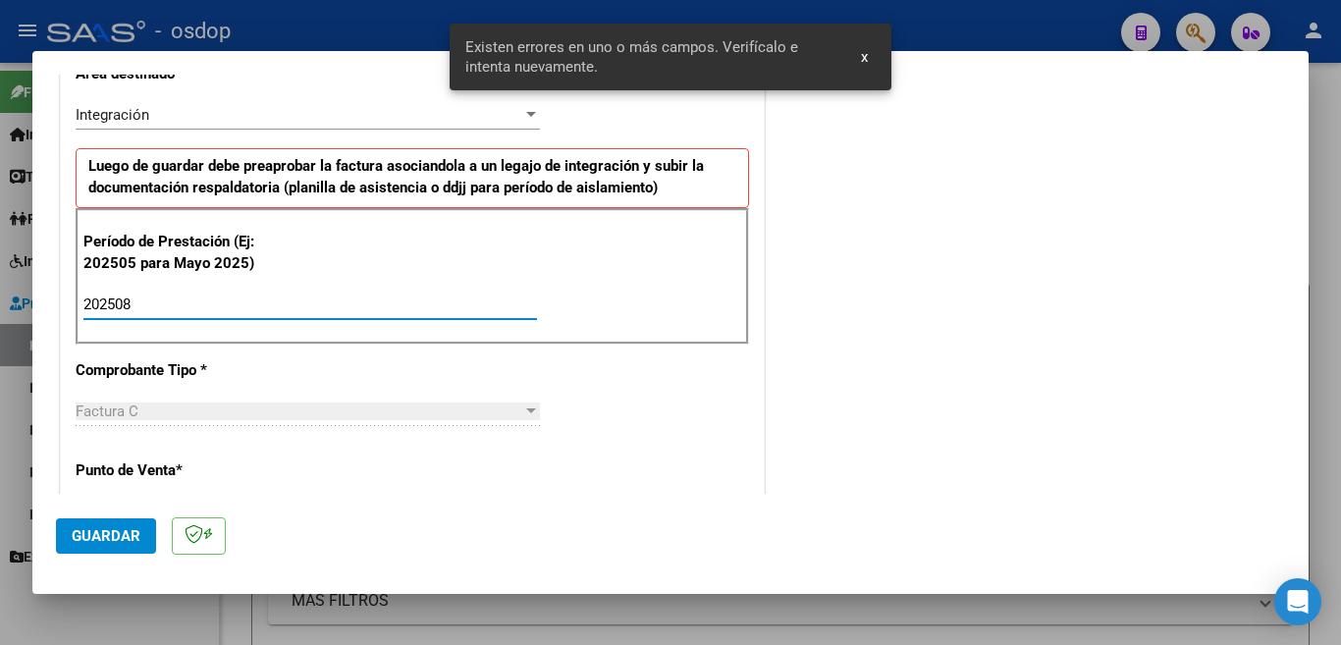
type input "202508"
click at [113, 539] on span "Guardar" at bounding box center [106, 536] width 69 height 18
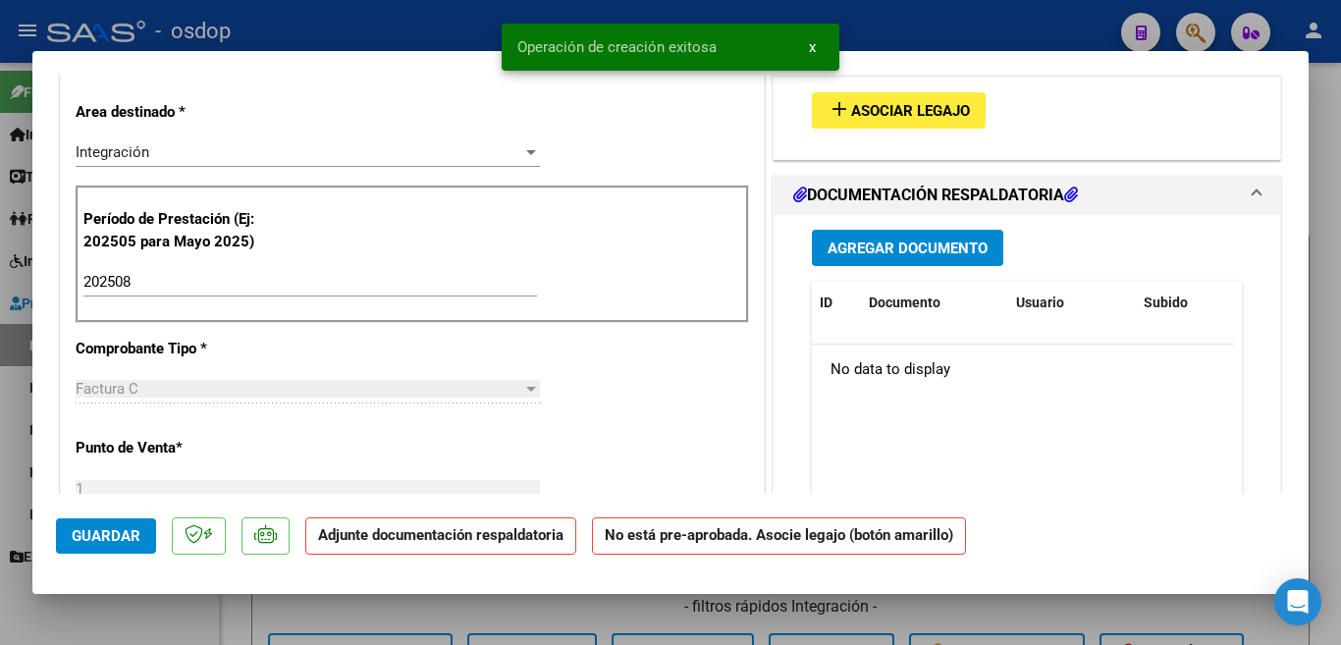
scroll to position [0, 0]
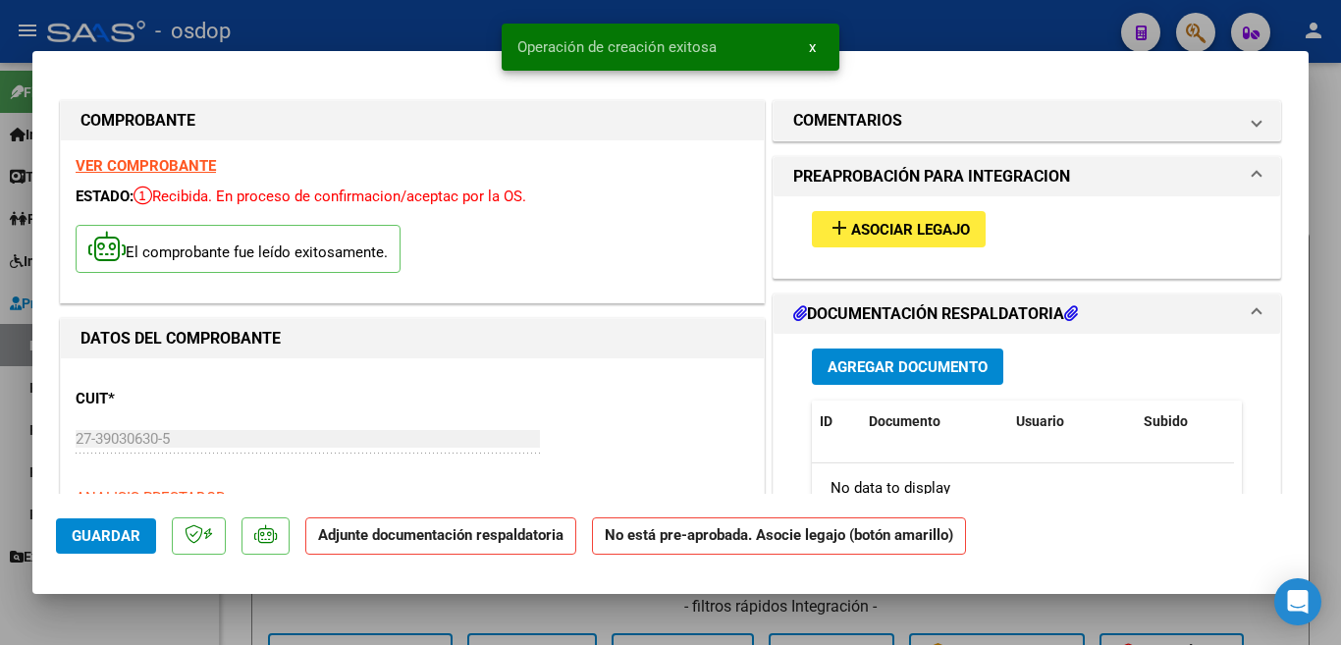
click at [851, 225] on span "Asociar Legajo" at bounding box center [910, 230] width 119 height 18
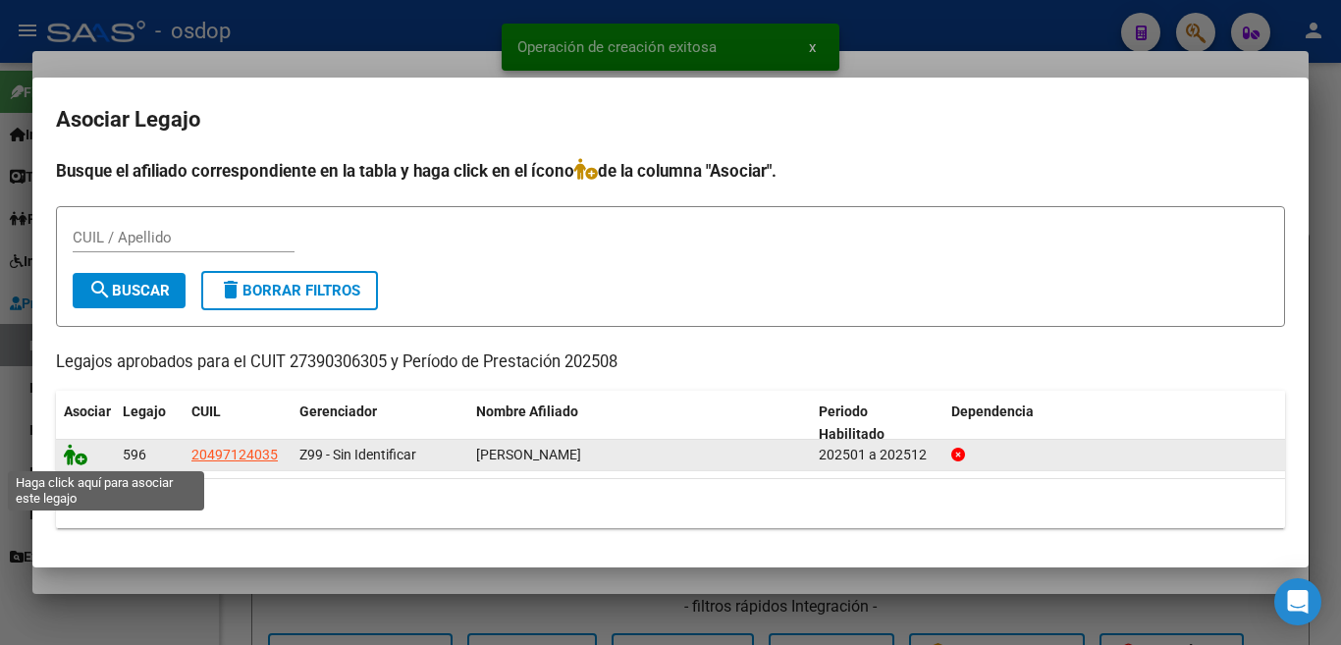
click at [80, 457] on icon at bounding box center [76, 455] width 24 height 22
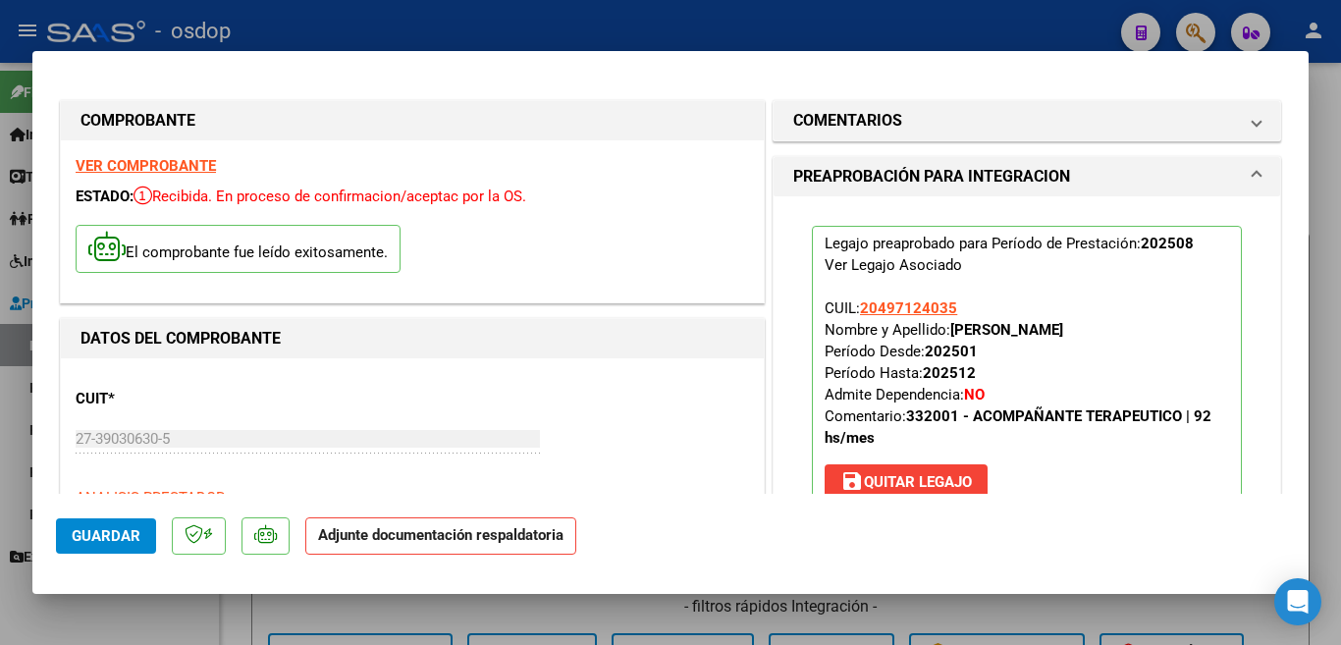
scroll to position [491, 0]
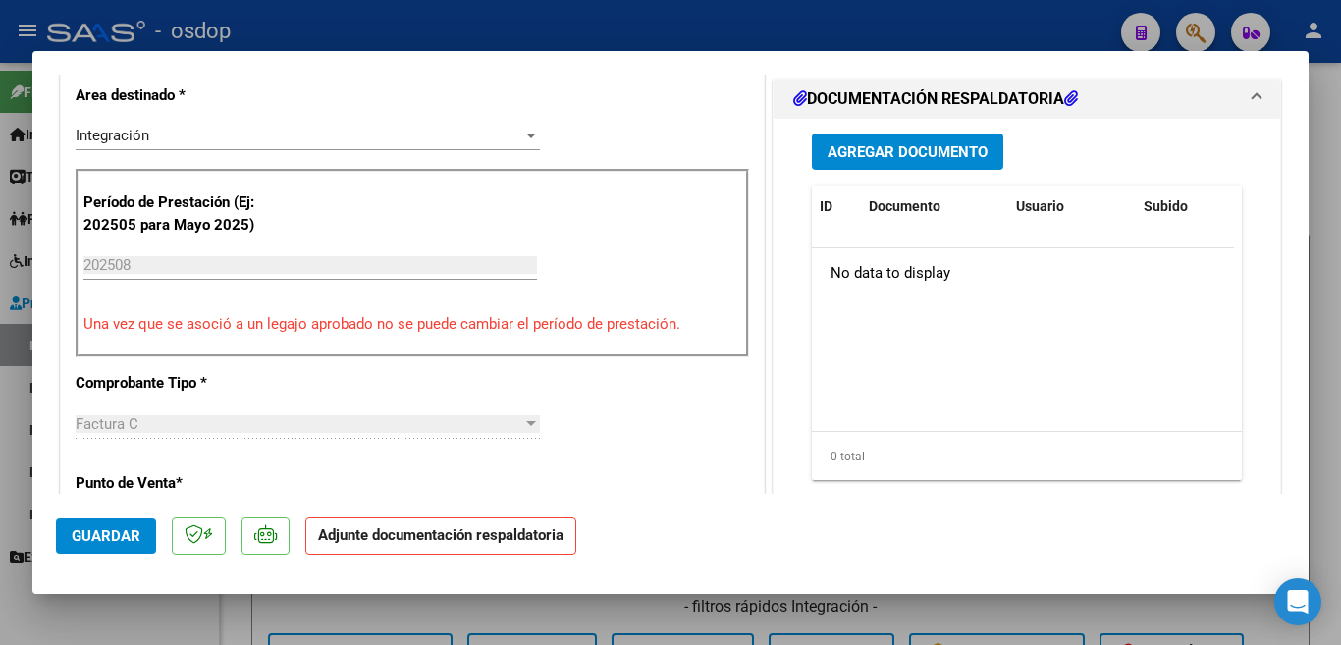
click at [880, 151] on span "Agregar Documento" at bounding box center [908, 152] width 160 height 18
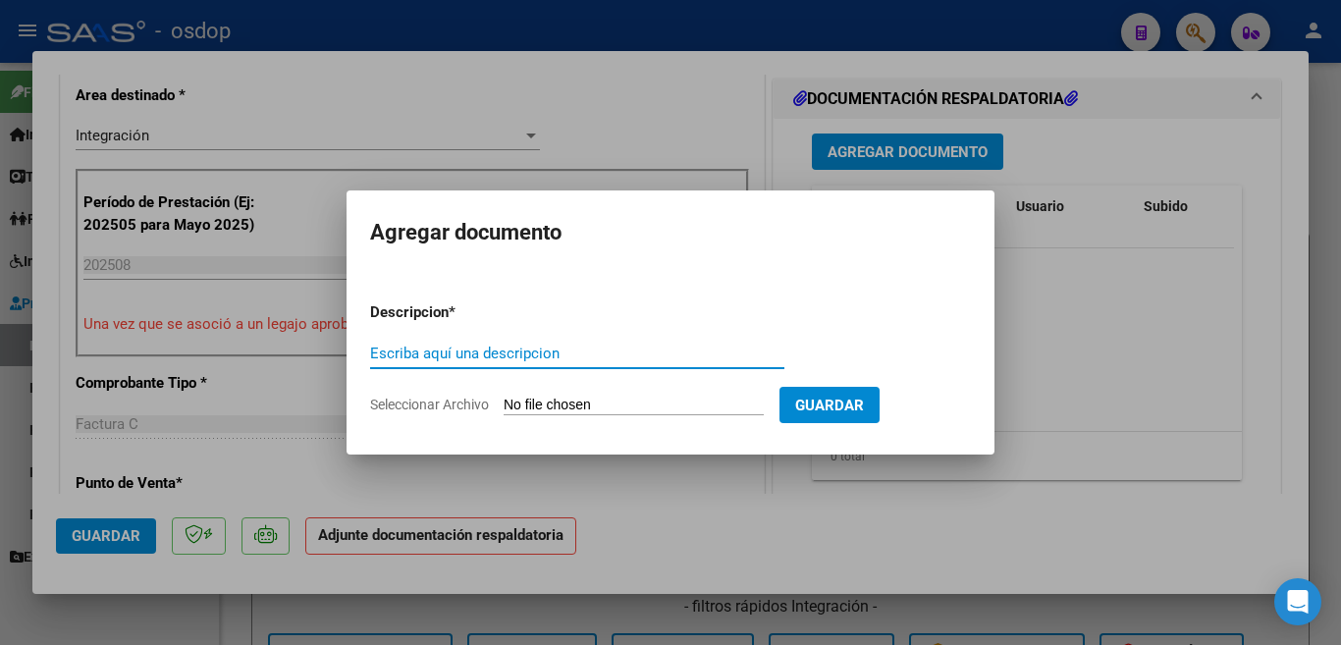
click at [466, 358] on input "Escriba aquí una descripcion" at bounding box center [577, 354] width 414 height 18
type input "planilla"
click at [663, 403] on input "Seleccionar Archivo" at bounding box center [634, 406] width 260 height 19
type input "C:\fakepath\[PERSON_NAME] plan 08.pdf"
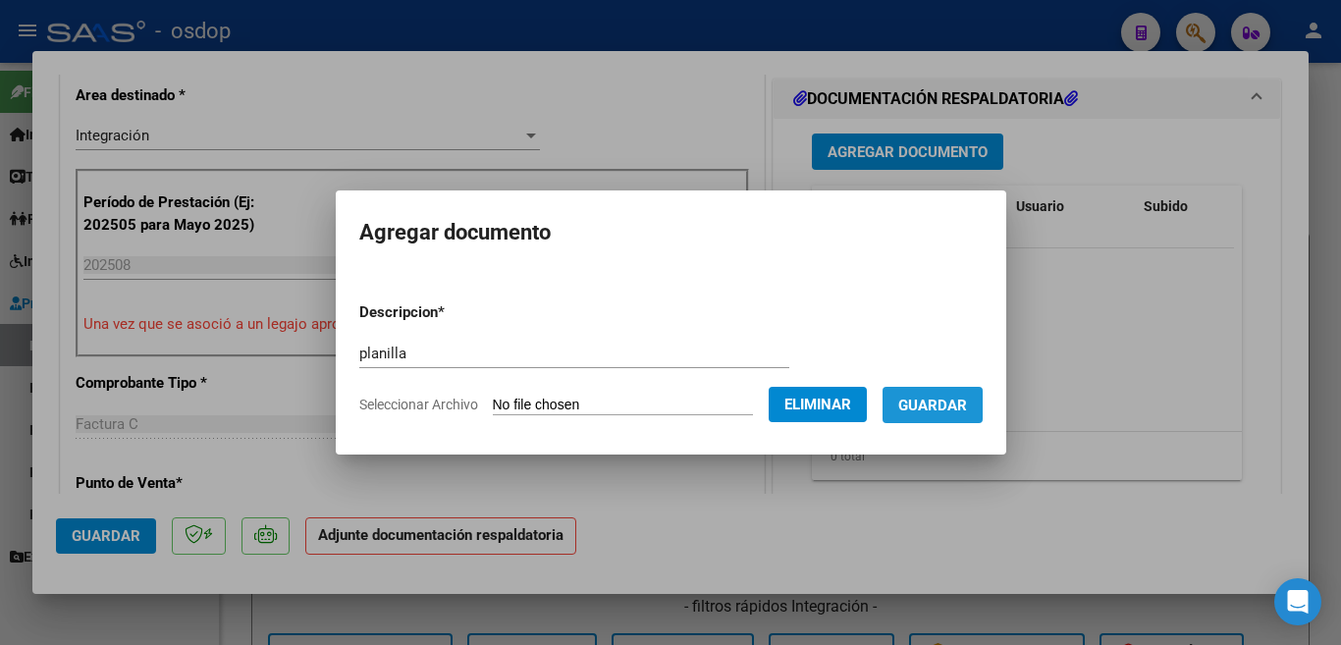
click at [945, 409] on span "Guardar" at bounding box center [933, 406] width 69 height 18
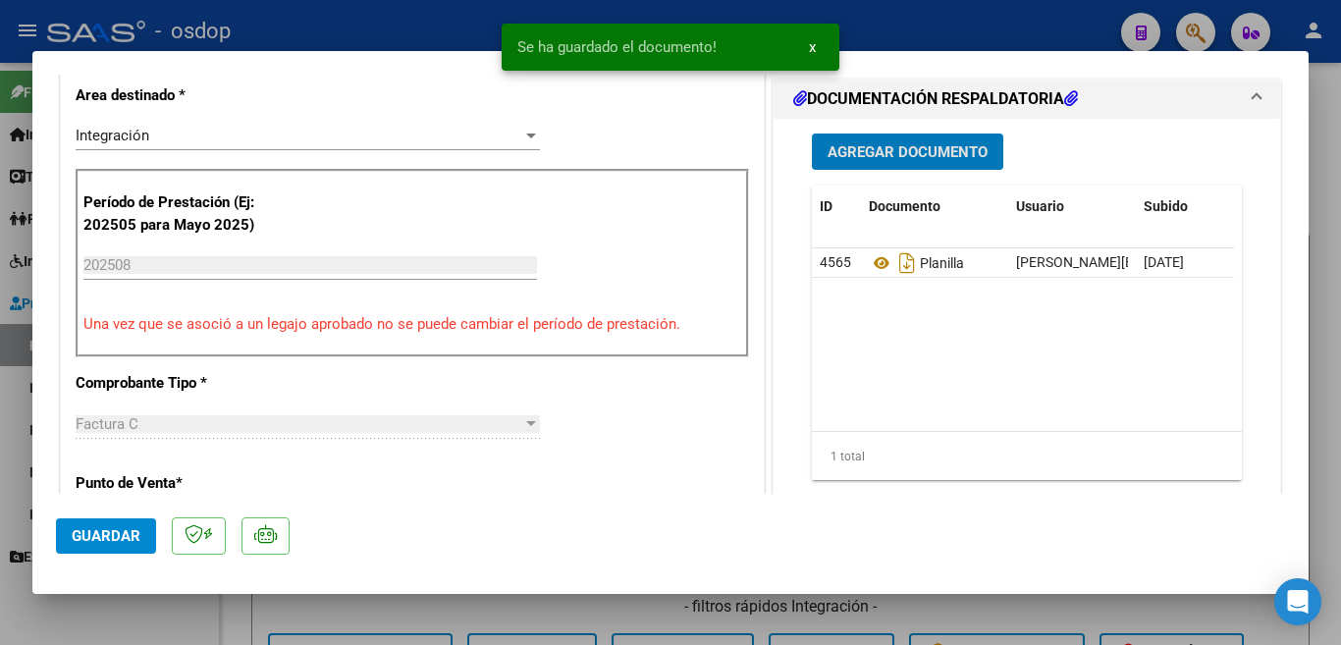
click at [101, 548] on button "Guardar" at bounding box center [106, 535] width 100 height 35
click at [15, 264] on div at bounding box center [670, 322] width 1341 height 645
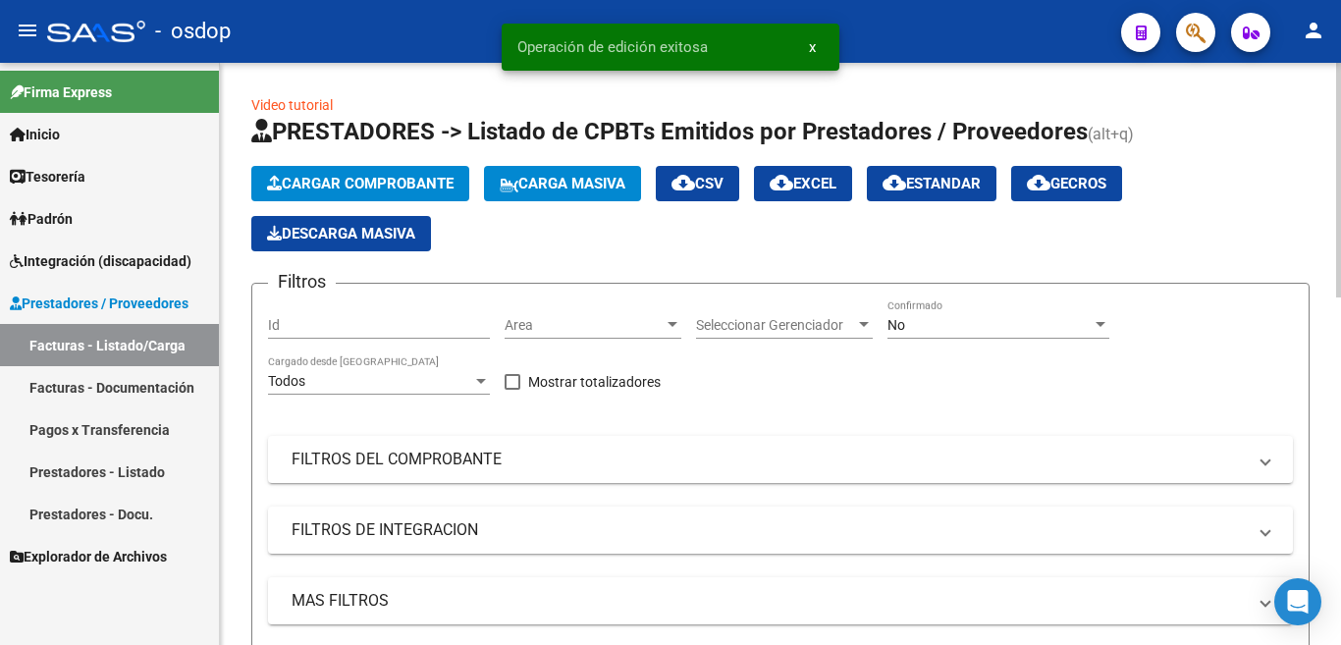
scroll to position [589, 0]
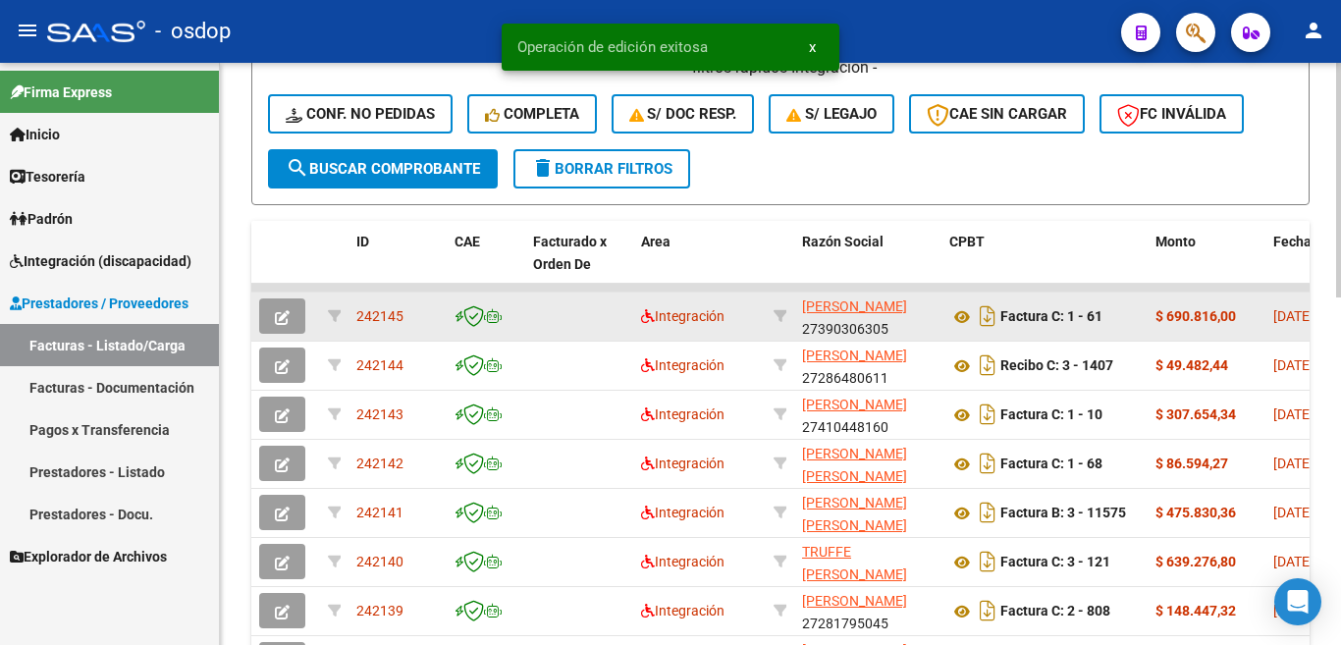
click at [385, 311] on span "242145" at bounding box center [379, 316] width 47 height 16
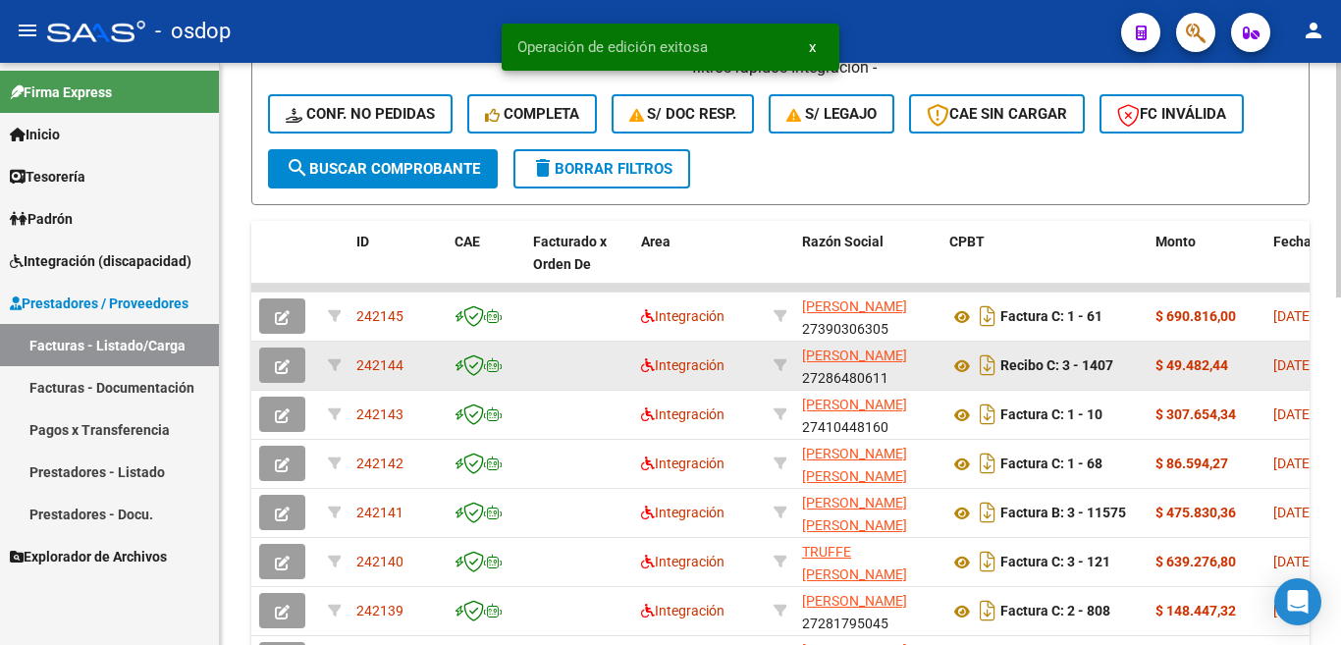
copy span "242145"
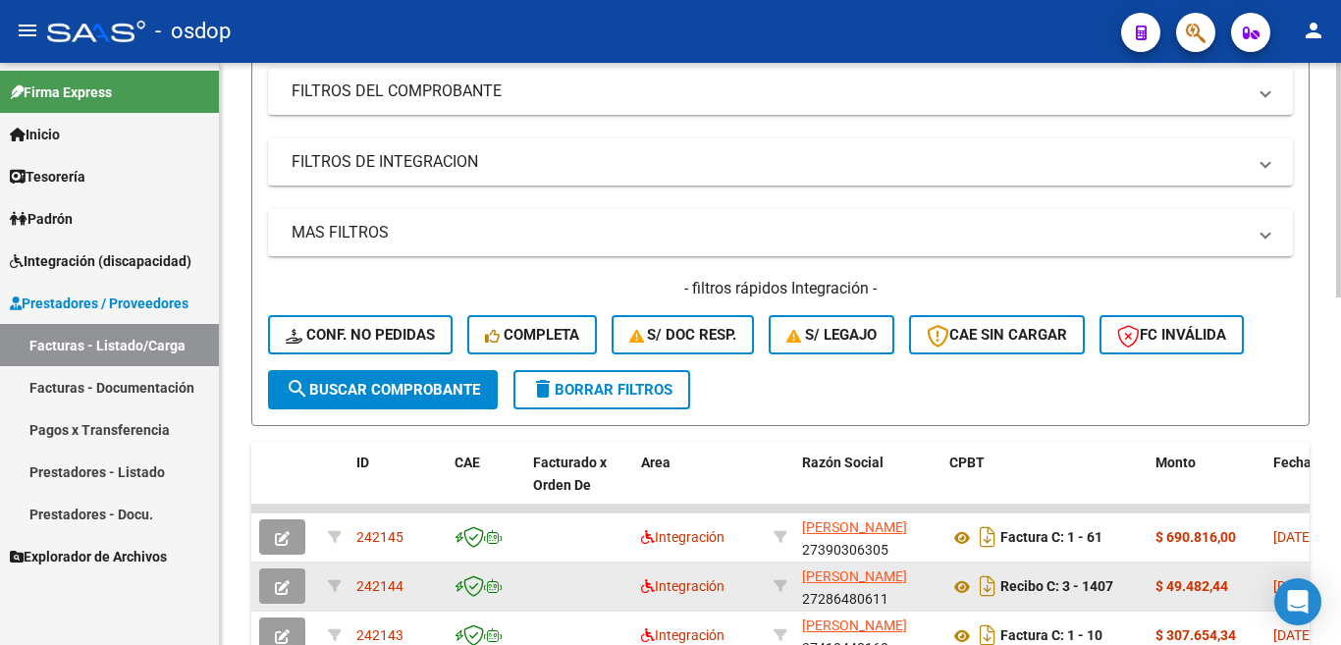
scroll to position [196, 0]
